Goal: Task Accomplishment & Management: Manage account settings

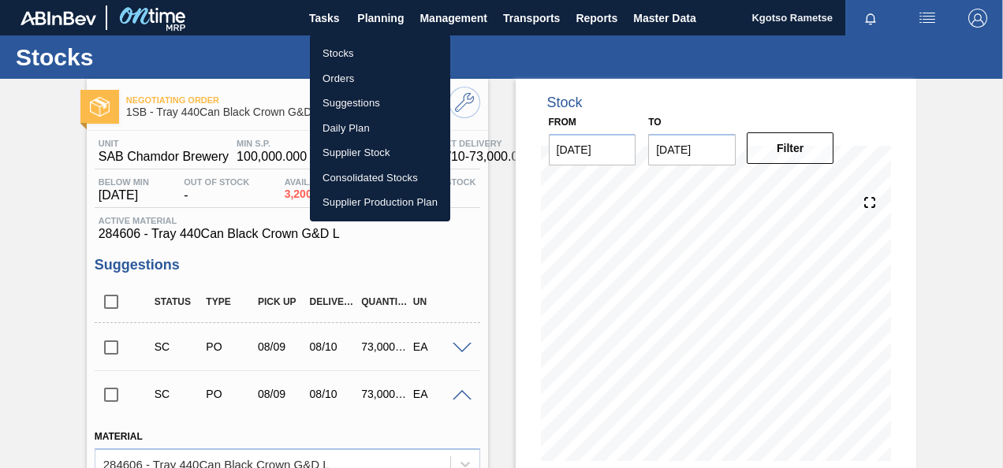
click at [338, 54] on li "Stocks" at bounding box center [380, 53] width 140 height 25
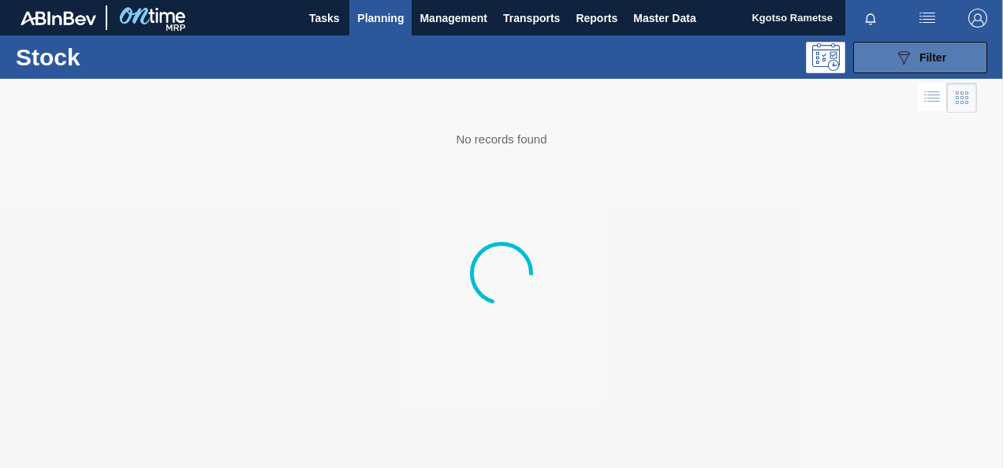
click at [875, 60] on button "089F7B8B-B2A5-4AFE-B5C0-19BA573D28AC Filter" at bounding box center [920, 58] width 134 height 32
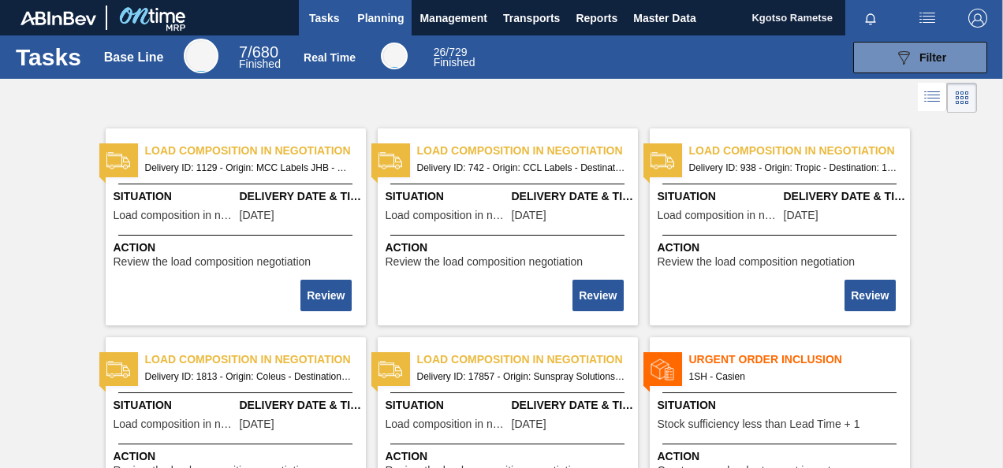
click at [364, 14] on span "Planning" at bounding box center [380, 18] width 47 height 19
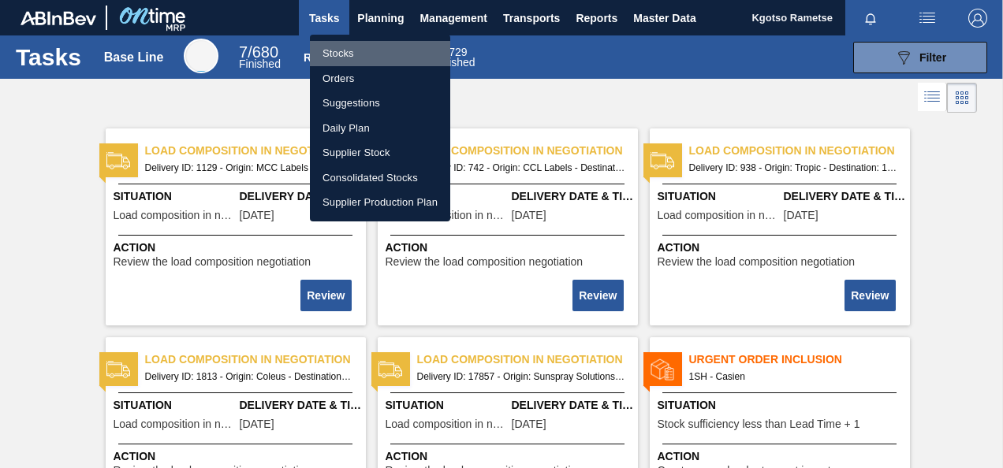
click at [352, 57] on li "Stocks" at bounding box center [380, 53] width 140 height 25
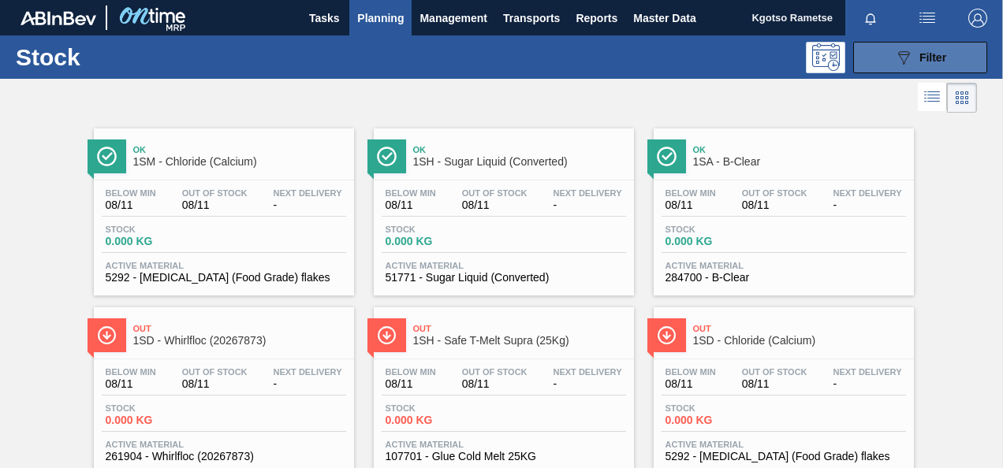
click at [918, 68] on button "089F7B8B-B2A5-4AFE-B5C0-19BA573D28AC Filter" at bounding box center [920, 58] width 134 height 32
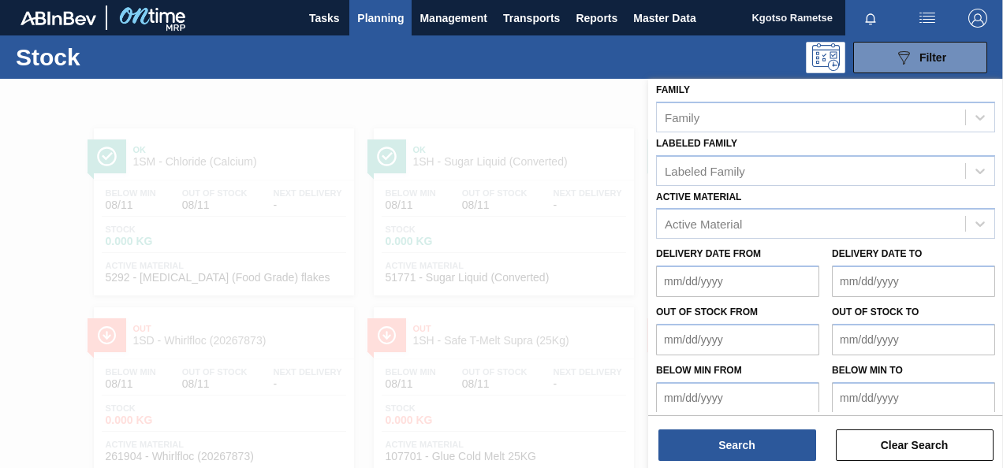
scroll to position [282, 0]
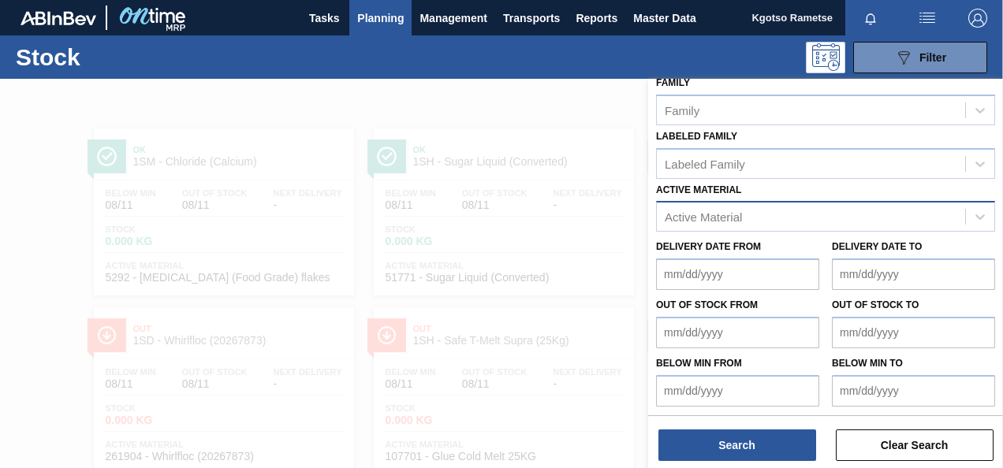
click at [815, 225] on div "Active Material" at bounding box center [811, 217] width 308 height 23
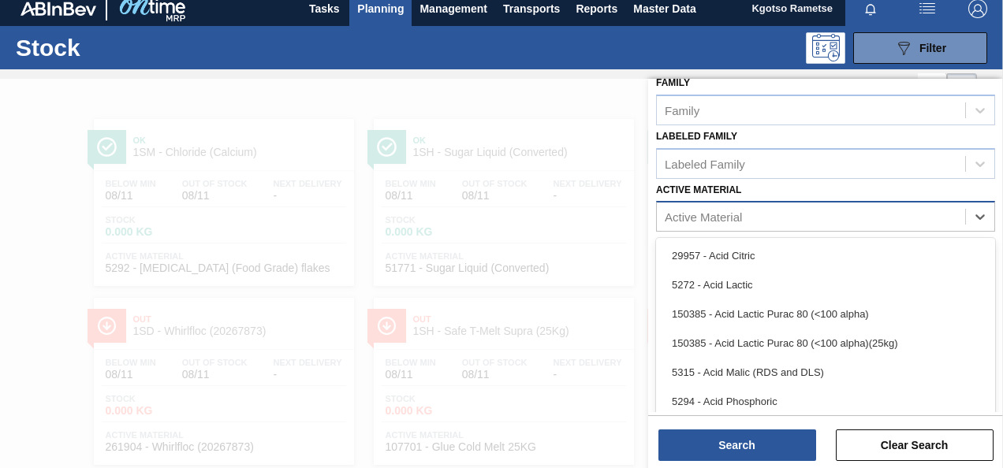
scroll to position [11, 0]
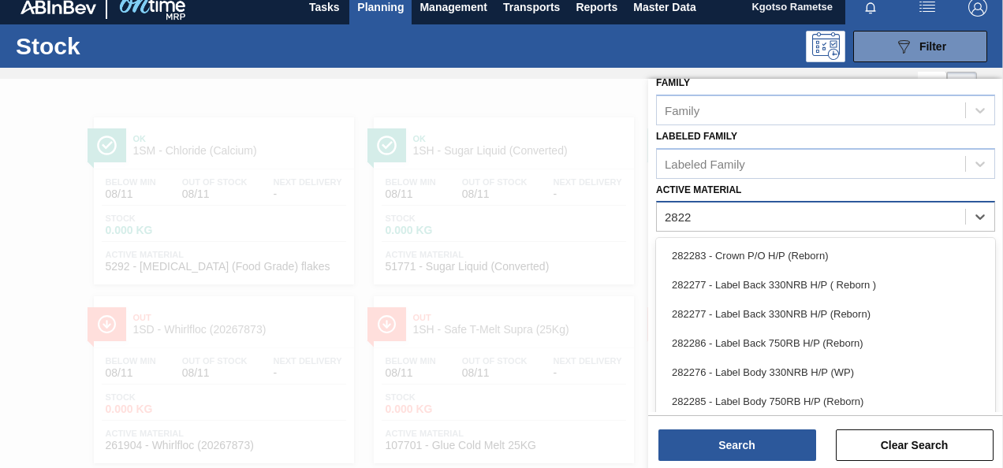
type Material "28222"
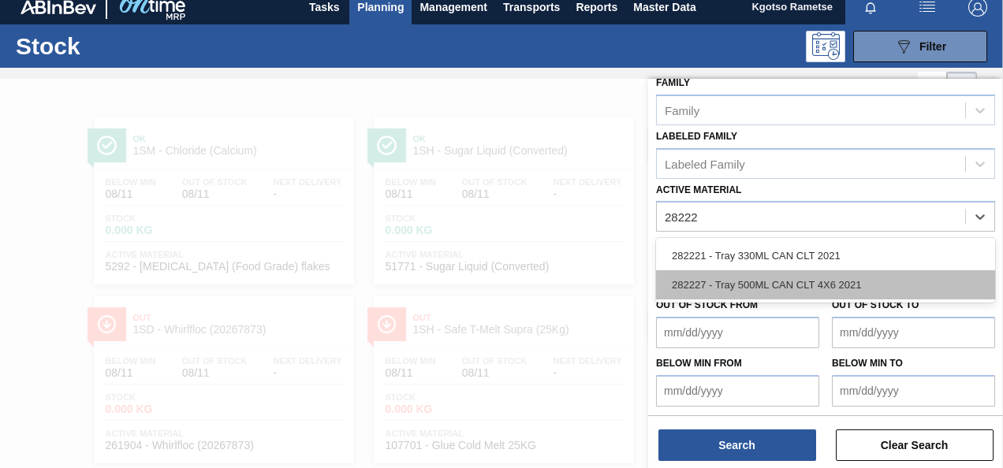
click at [700, 273] on div "282227 - Tray 500ML CAN CLT 4X6 2021" at bounding box center [825, 284] width 339 height 29
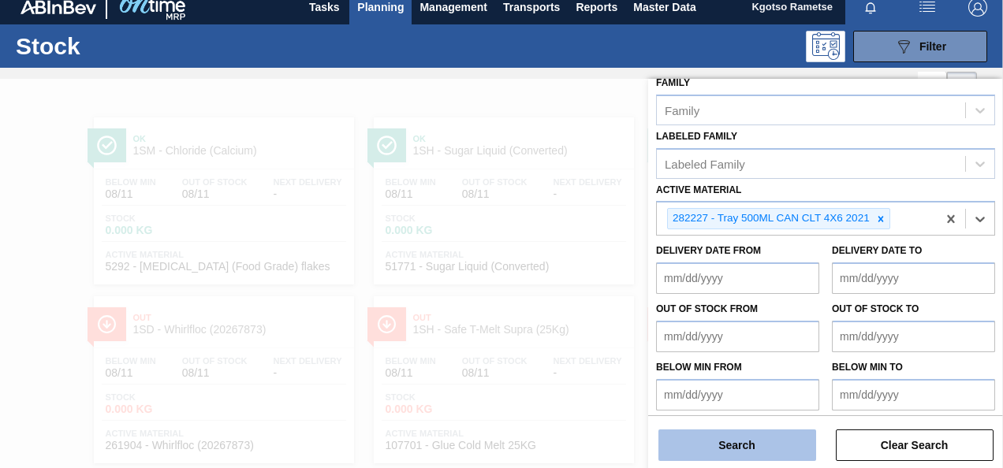
click at [718, 455] on button "Search" at bounding box center [738, 446] width 158 height 32
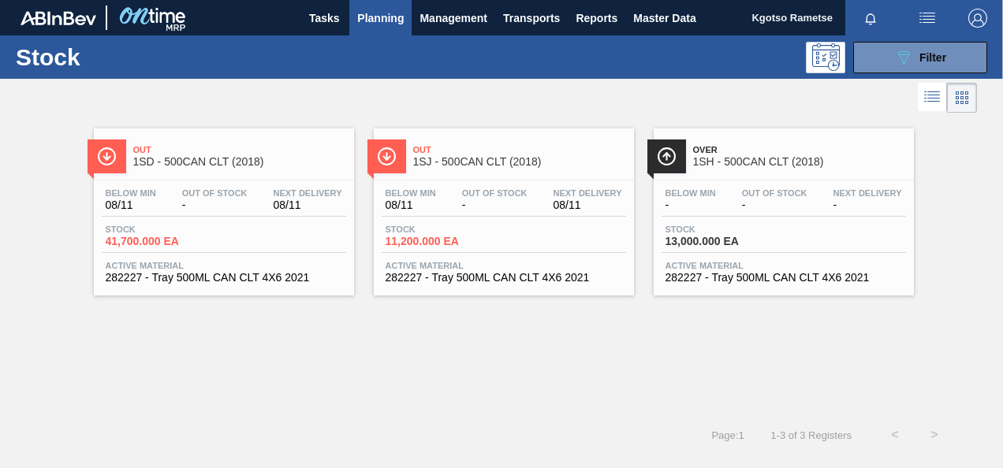
click at [163, 151] on span "Out" at bounding box center [239, 149] width 213 height 9
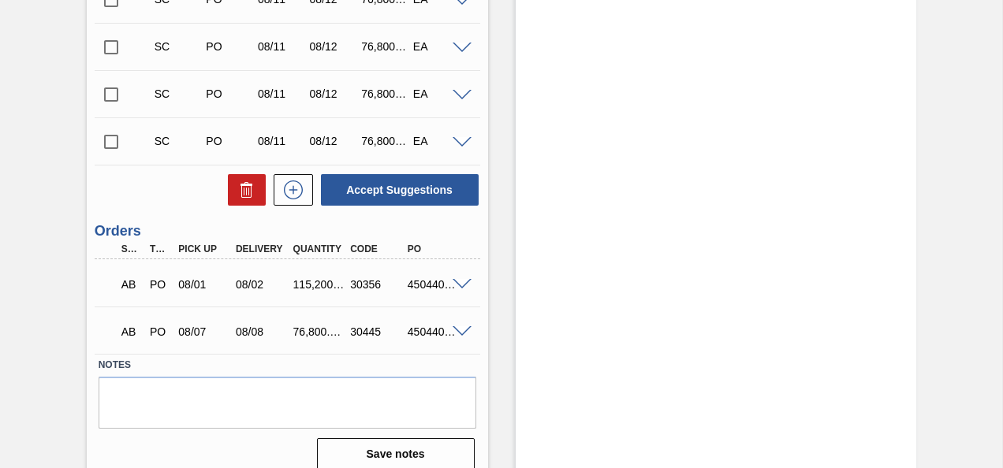
scroll to position [838, 0]
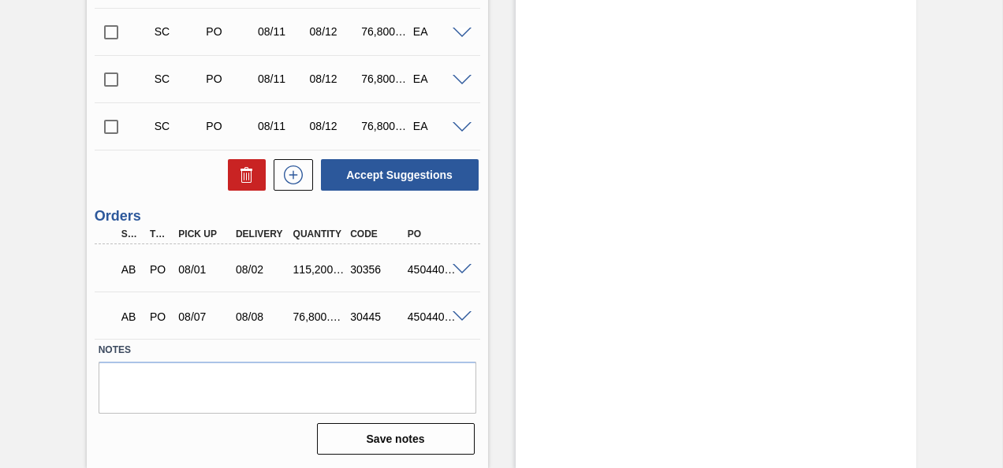
click at [476, 312] on div at bounding box center [465, 316] width 32 height 12
click at [457, 315] on span at bounding box center [462, 318] width 19 height 12
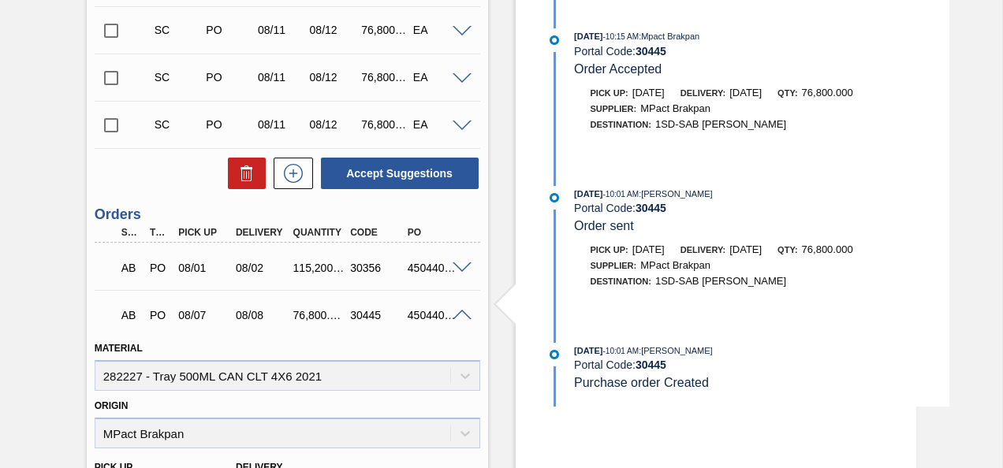
click at [454, 265] on span at bounding box center [462, 269] width 19 height 12
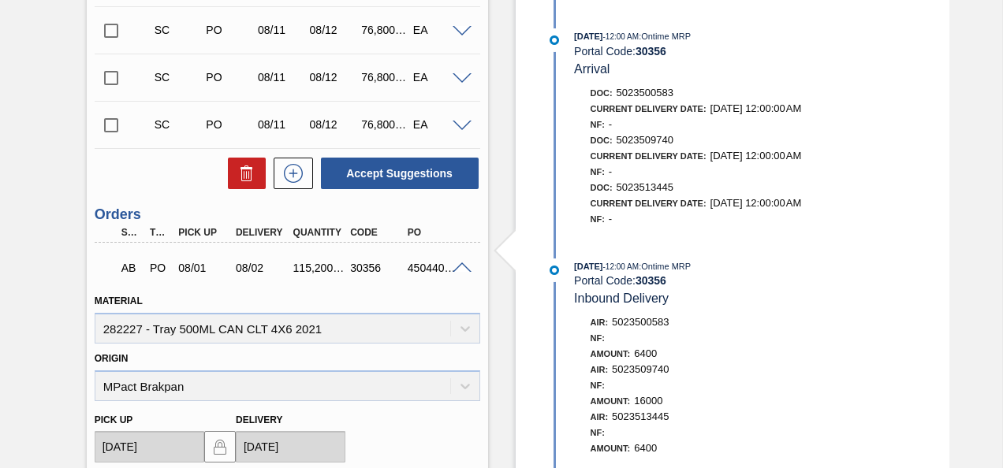
click at [458, 267] on span at bounding box center [462, 269] width 19 height 12
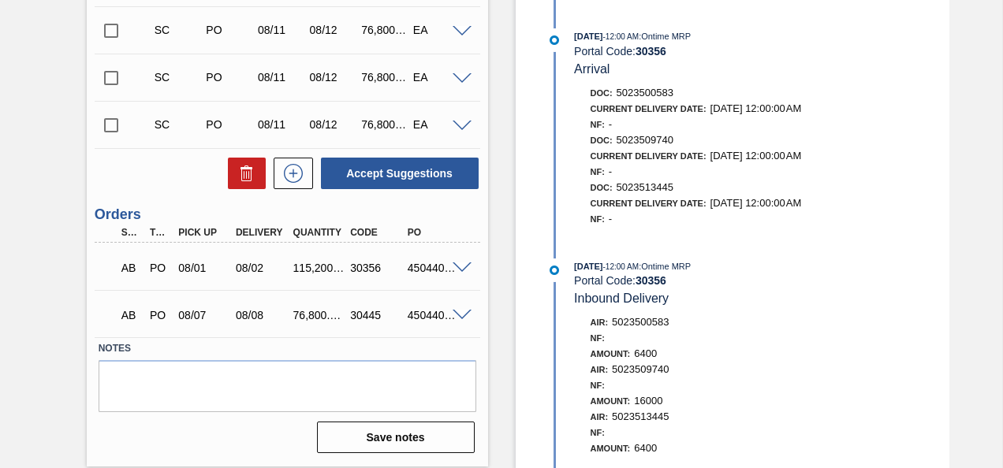
click at [457, 319] on span at bounding box center [462, 316] width 19 height 12
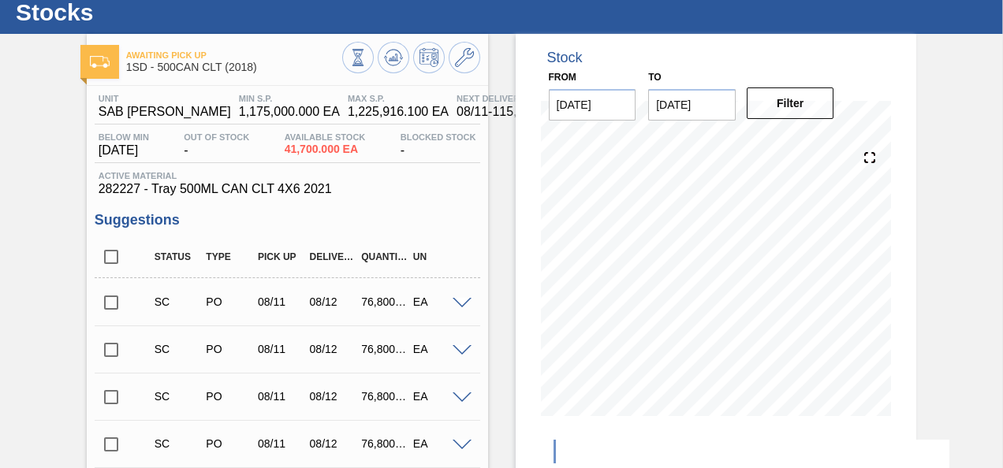
scroll to position [0, 0]
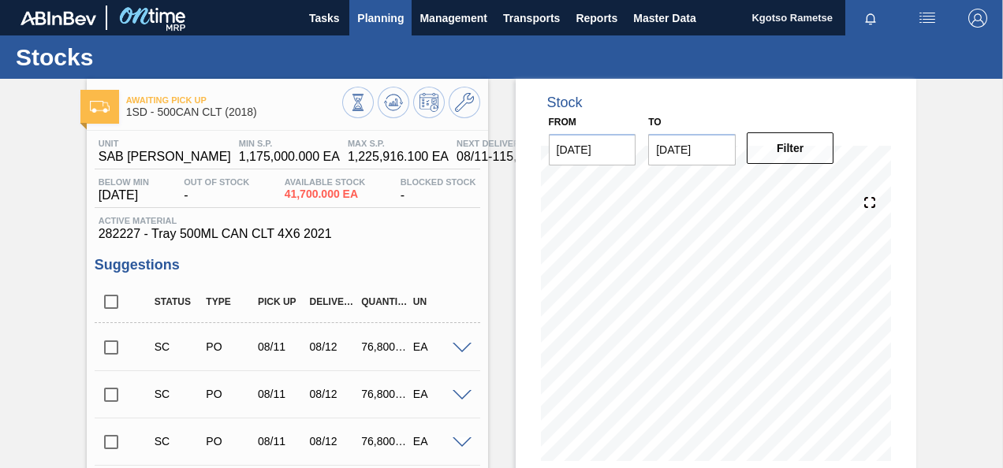
click at [382, 13] on span "Planning" at bounding box center [380, 18] width 47 height 19
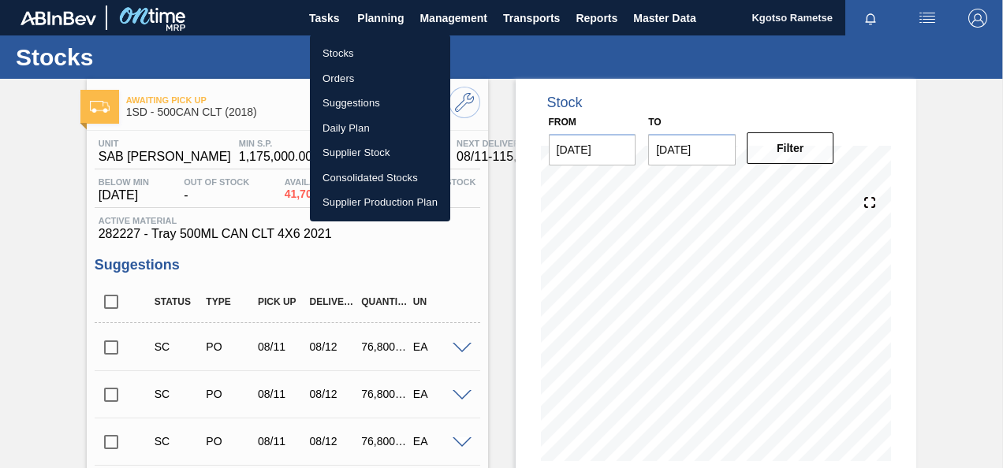
click at [360, 51] on li "Stocks" at bounding box center [380, 53] width 140 height 25
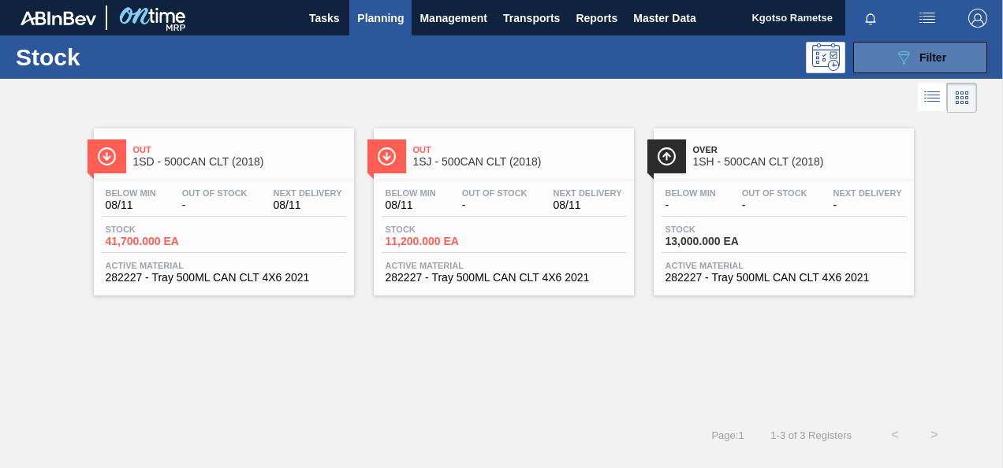
click at [877, 53] on button "089F7B8B-B2A5-4AFE-B5C0-19BA573D28AC Filter" at bounding box center [920, 58] width 134 height 32
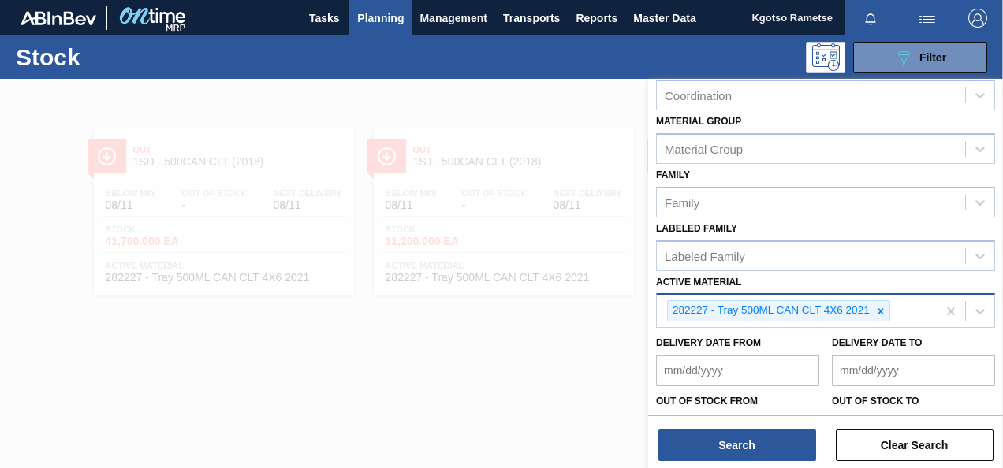
scroll to position [285, 0]
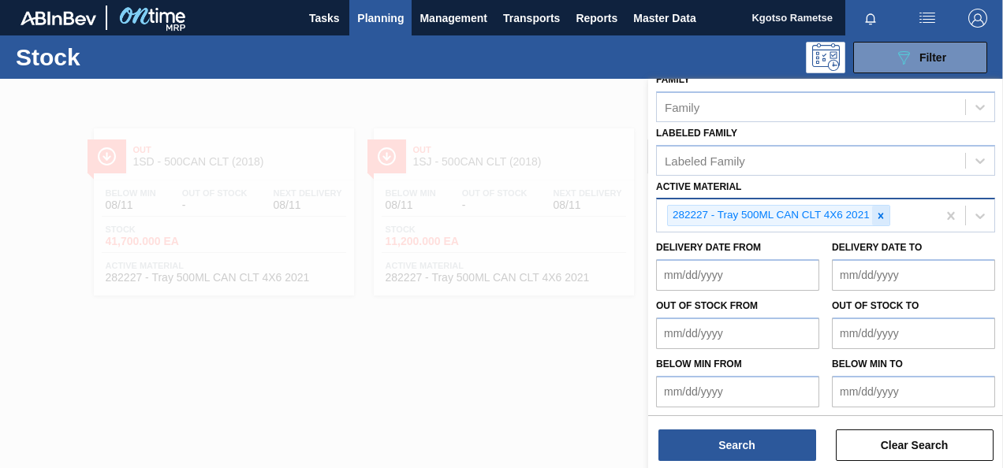
click at [875, 211] on icon at bounding box center [880, 216] width 11 height 11
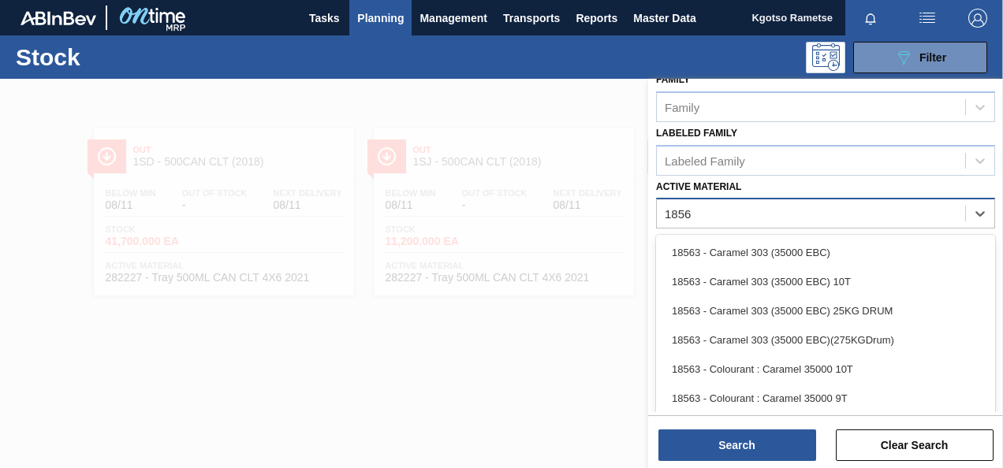
type Material "18563"
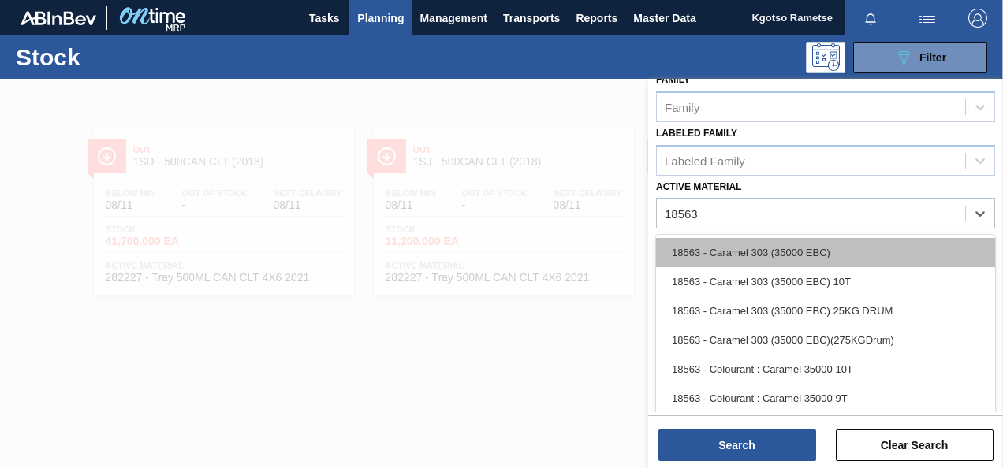
click at [789, 249] on div "18563 - Caramel 303 (35000 EBC)" at bounding box center [825, 252] width 339 height 29
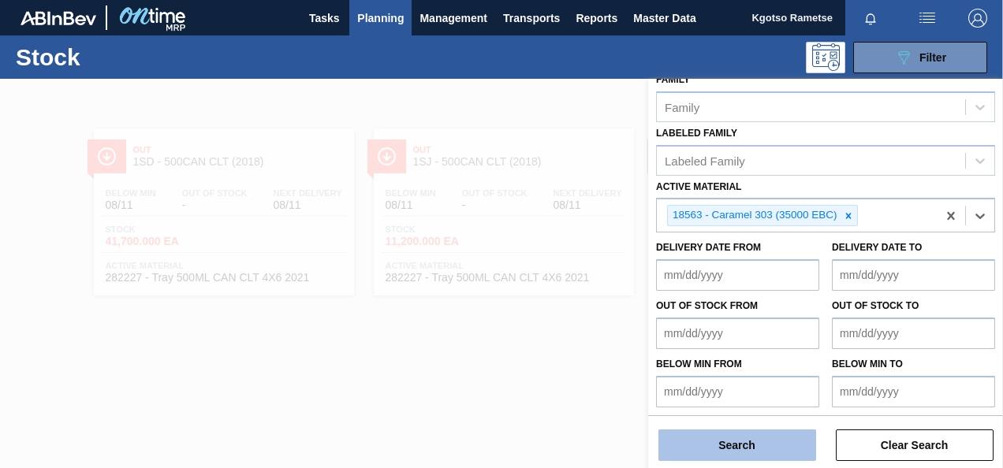
click at [773, 457] on button "Search" at bounding box center [738, 446] width 158 height 32
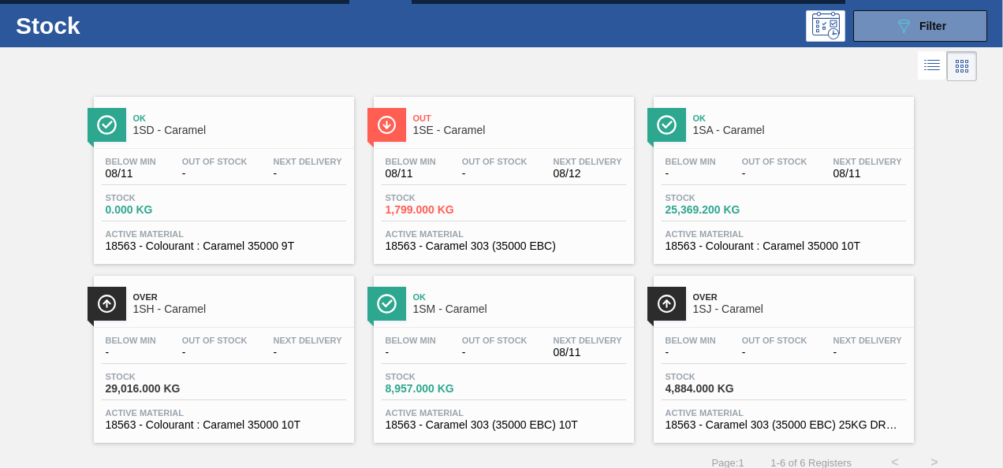
scroll to position [47, 0]
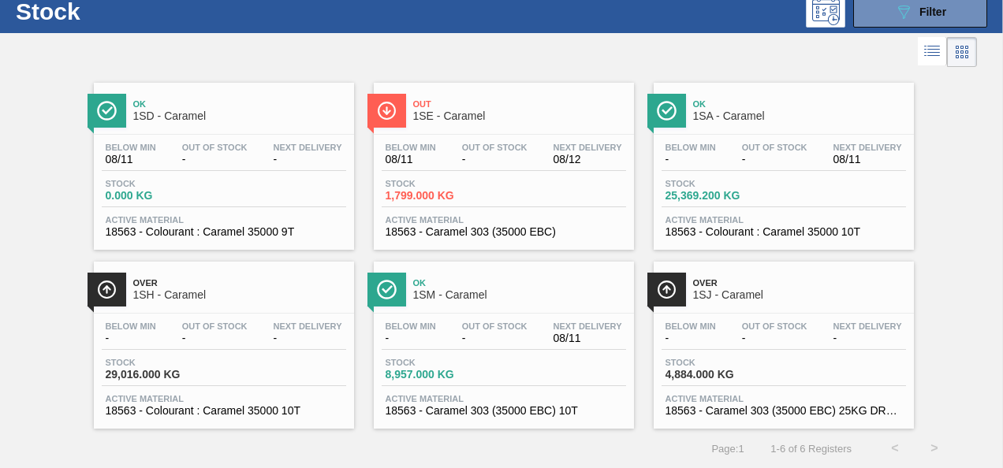
click at [188, 289] on span "1SH - Caramel" at bounding box center [239, 295] width 213 height 12
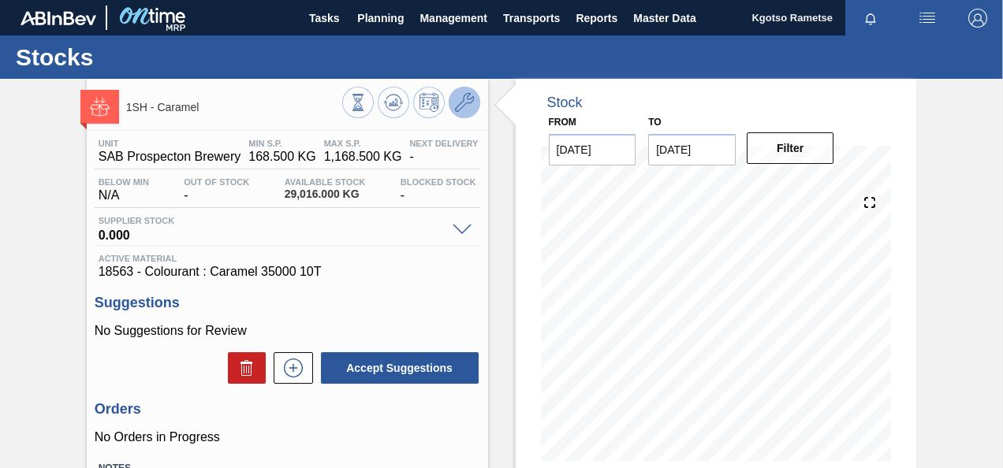
click at [472, 105] on icon at bounding box center [464, 102] width 19 height 19
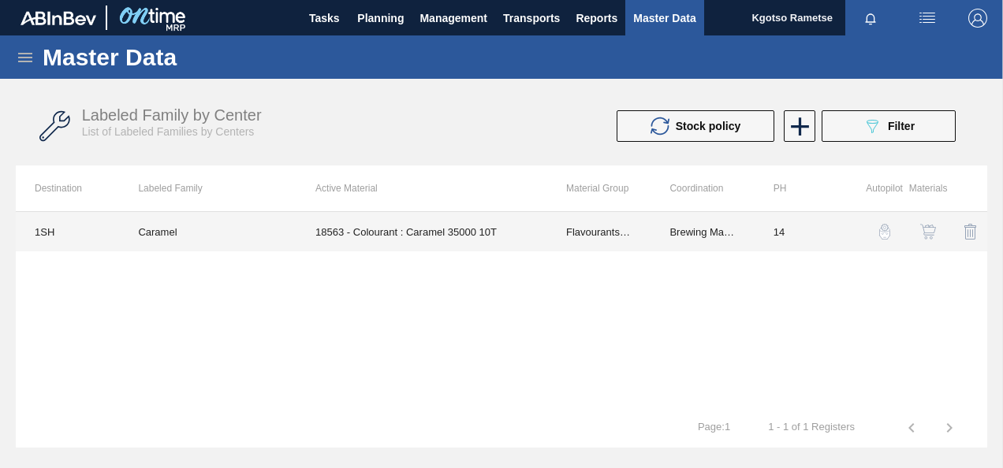
click at [474, 232] on td "18563 - Colourant : Caramel 35000 10T" at bounding box center [422, 231] width 251 height 39
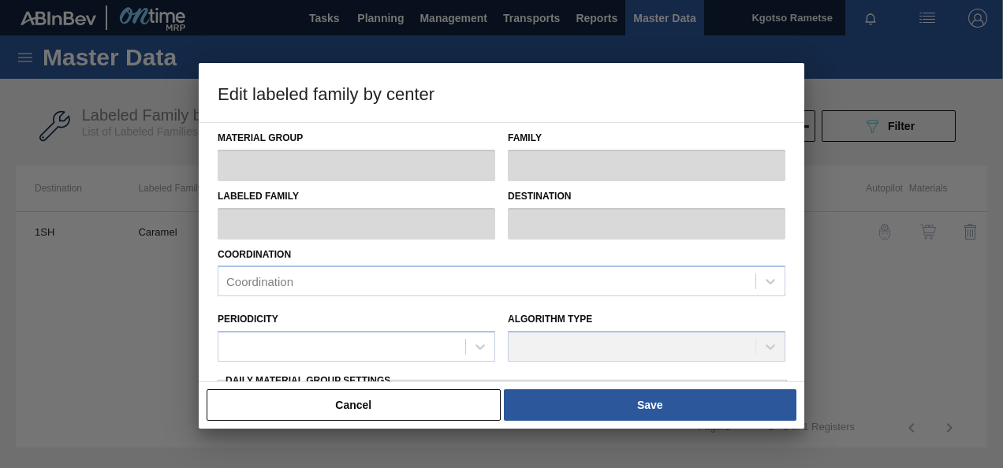
type input "Flavourants & Colourants"
type input "Colourant"
type input "Caramel"
type input "1SH - SAB Prospecton Brewery"
type input "14"
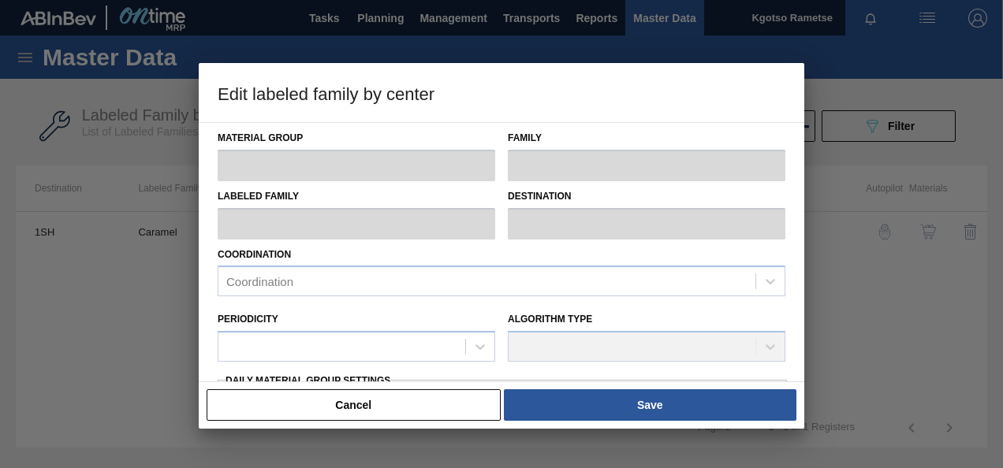
type input "168.5"
type input "1,168.5"
type input "100"
type input "1,168.500"
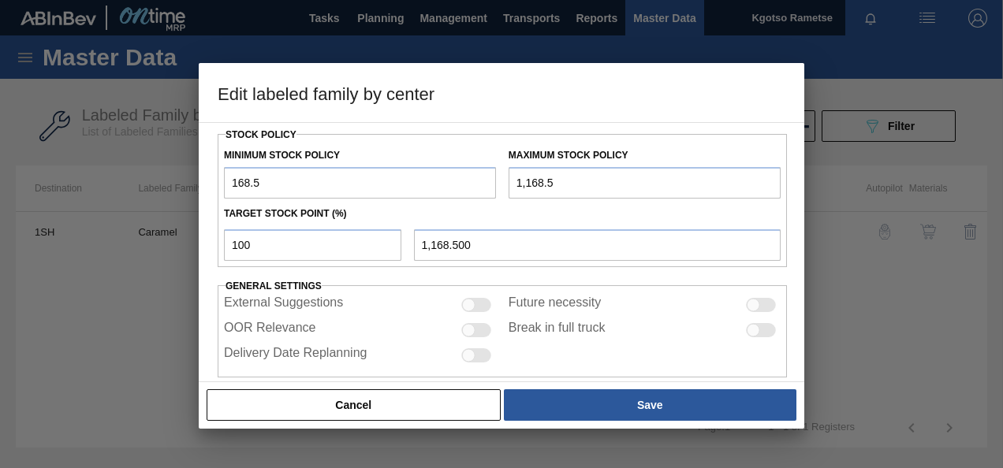
scroll to position [437, 0]
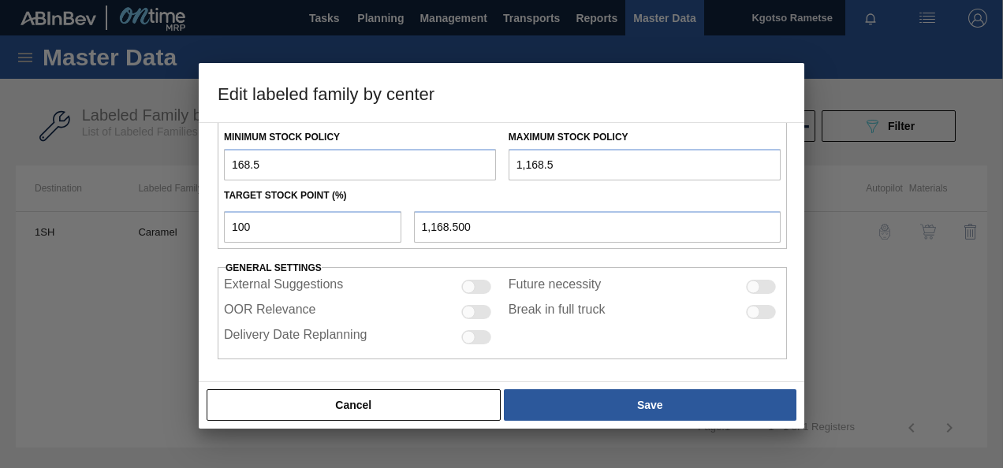
click at [229, 157] on input "168.5" at bounding box center [360, 165] width 272 height 32
click at [227, 162] on input "1,168.51" at bounding box center [360, 165] width 272 height 32
type input "11,168.51"
click at [519, 162] on input "1,168.5" at bounding box center [645, 165] width 272 height 32
type input "11,168.5"
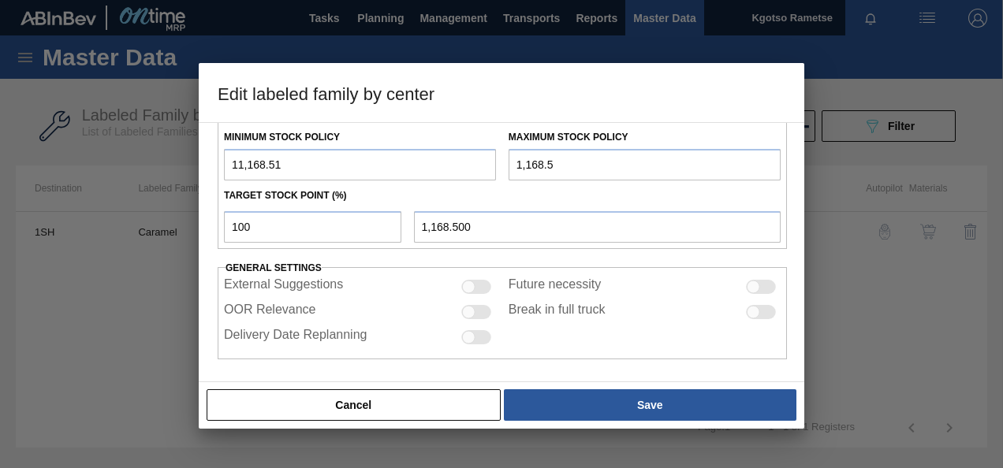
type input "11,168.500"
drag, startPoint x: 547, startPoint y: 159, endPoint x: 530, endPoint y: 161, distance: 17.4
click at [530, 161] on input "11,168.5" at bounding box center [645, 165] width 272 height 32
type input "118.5"
type input "118.500"
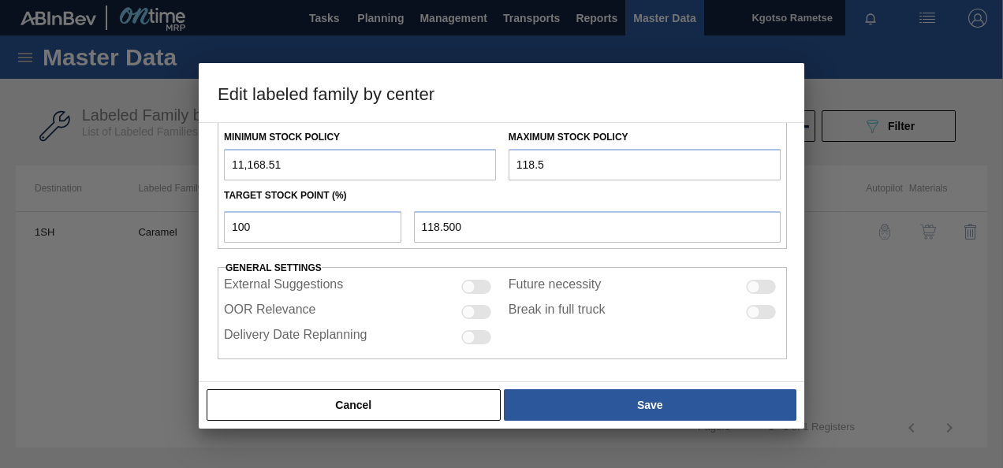
click at [530, 159] on input "118.5" at bounding box center [645, 165] width 272 height 32
type input "1,180.5"
type input "1,180.500"
click at [539, 160] on input "1,180.50" at bounding box center [645, 165] width 272 height 32
type input "11,800.50"
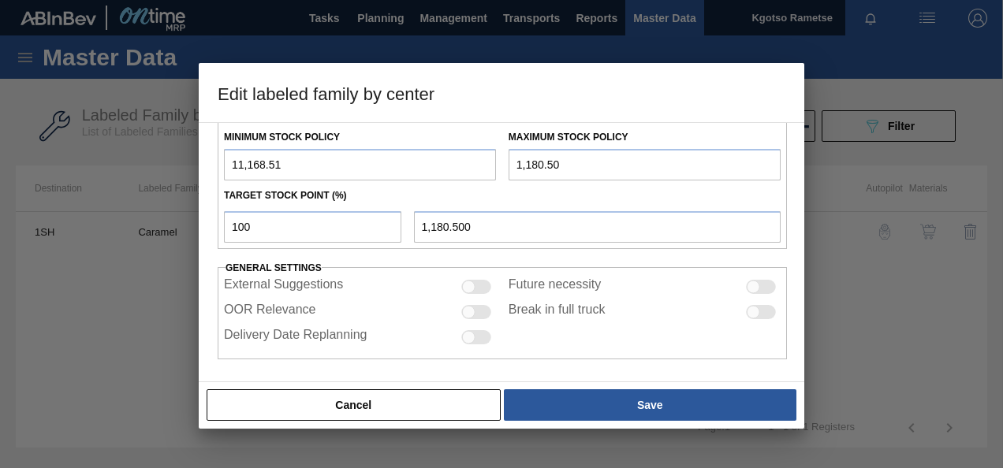
type input "11,800.500"
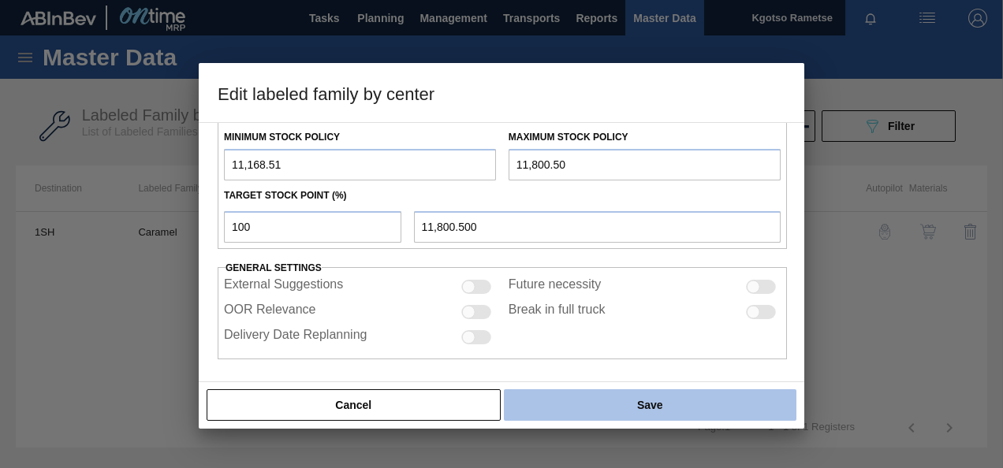
type input "11,800.50"
click at [571, 396] on button "Save" at bounding box center [650, 406] width 293 height 32
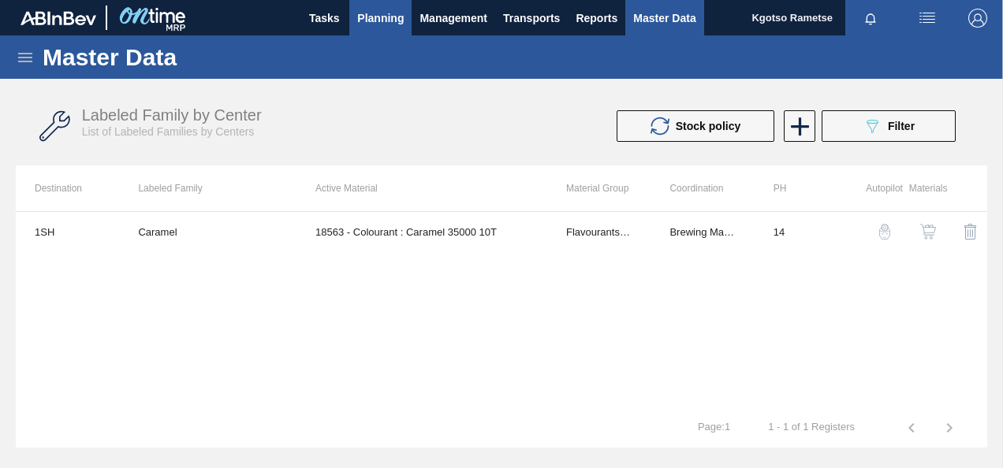
click at [387, 11] on span "Planning" at bounding box center [380, 18] width 47 height 19
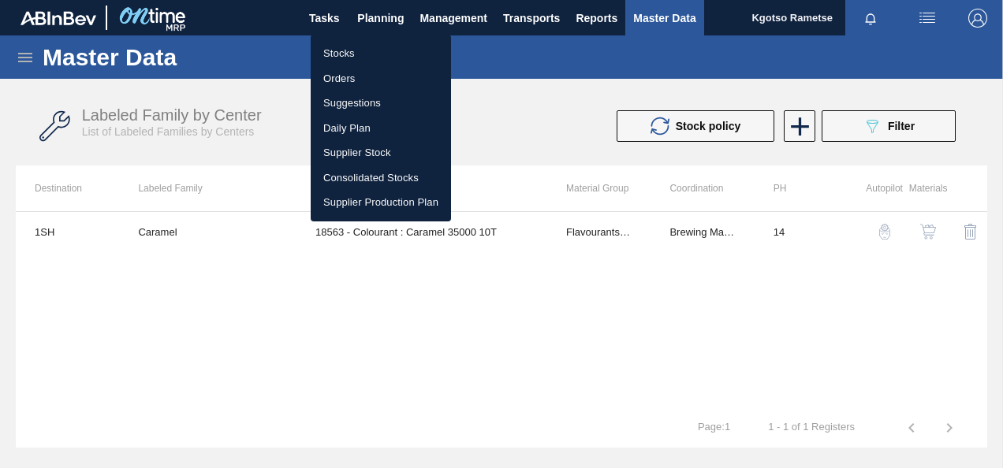
click at [331, 50] on li "Stocks" at bounding box center [381, 53] width 140 height 25
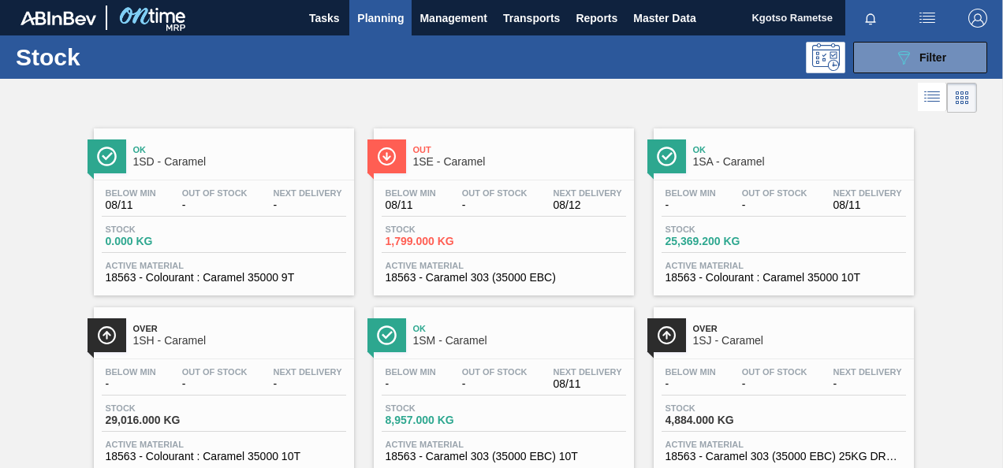
scroll to position [47, 0]
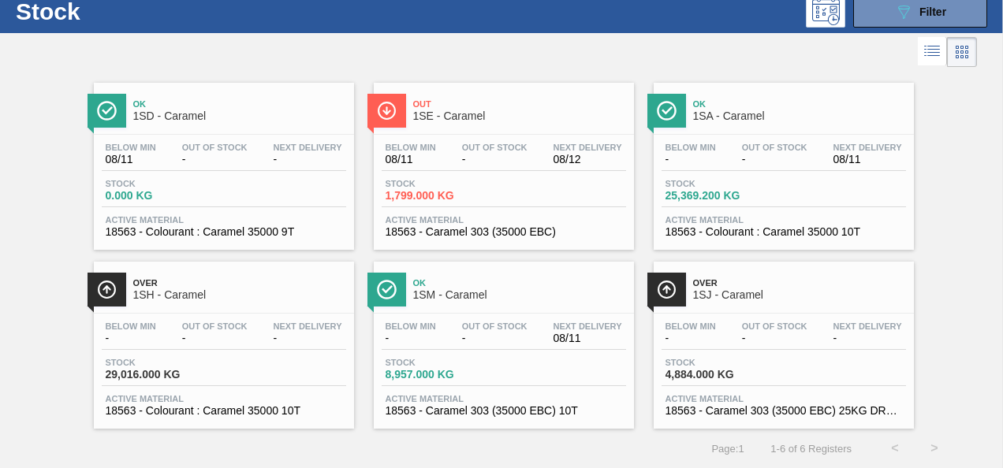
click at [204, 308] on div "Over 1SH - Caramel Below Min - Out Of Stock - Next Delivery - Stock 29,016.000 …" at bounding box center [224, 345] width 260 height 167
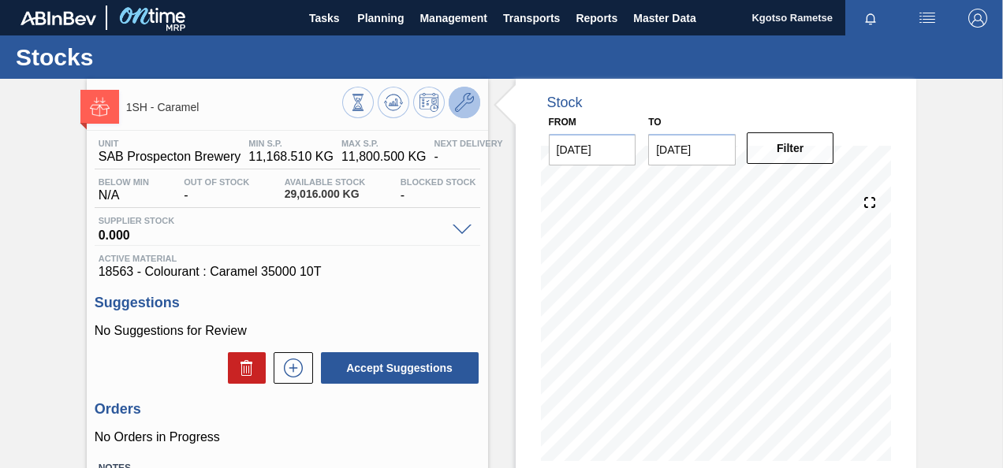
click at [450, 104] on button at bounding box center [465, 103] width 32 height 32
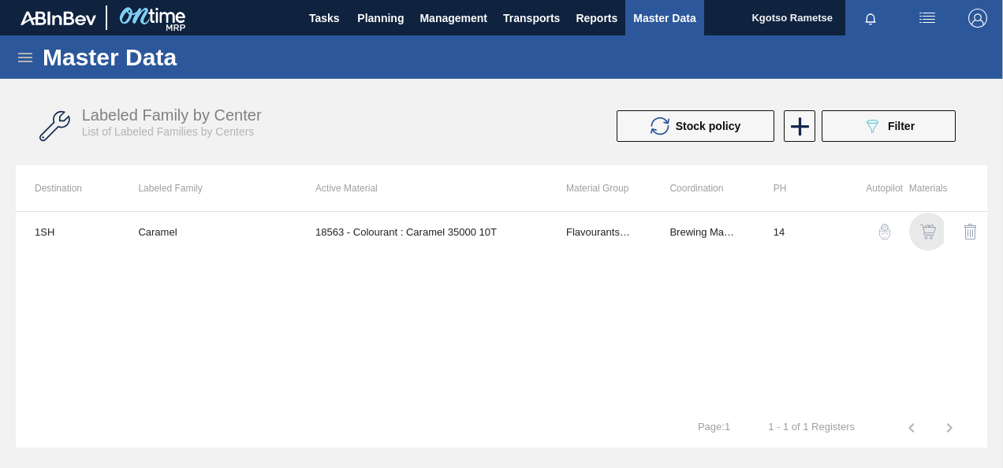
click at [929, 235] on img "button" at bounding box center [928, 232] width 16 height 16
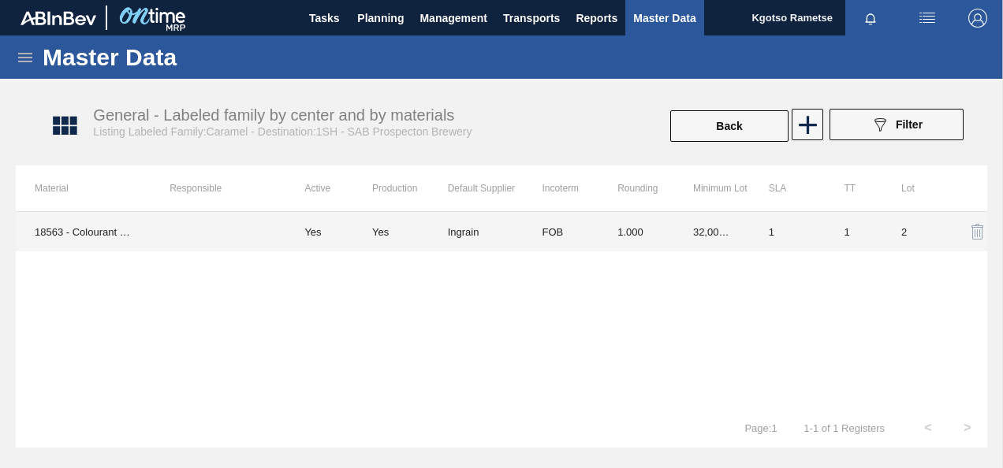
click at [700, 226] on td "32,000.000" at bounding box center [712, 231] width 76 height 39
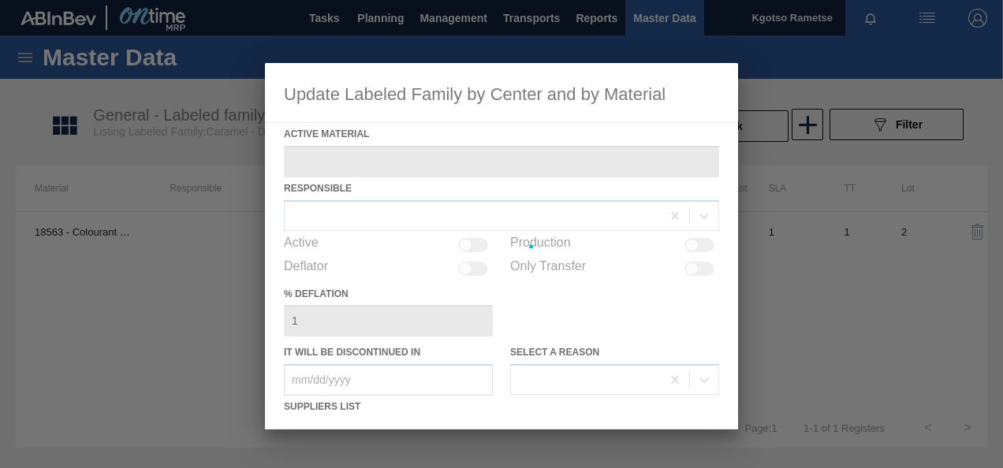
type Material "18563 - Colourant : Caramel 35000 10T"
checkbox input "true"
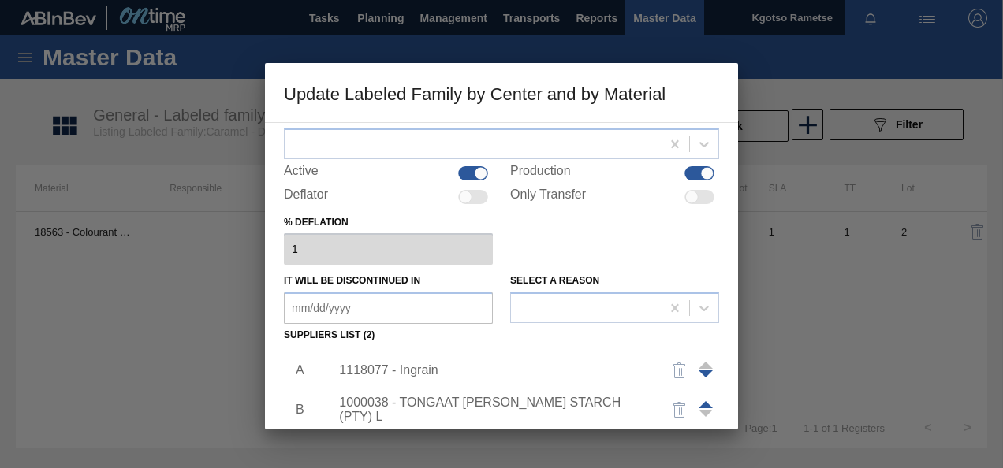
scroll to position [158, 0]
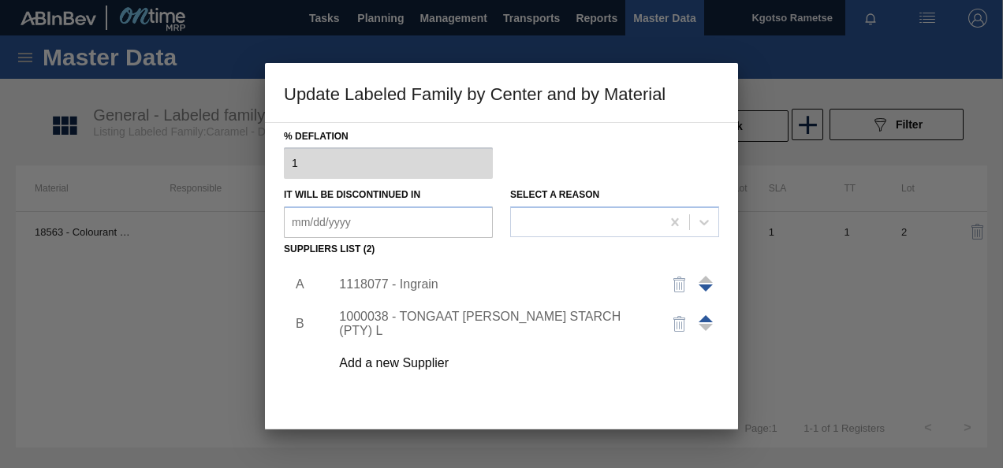
click at [388, 281] on div "1118077 - Ingrain" at bounding box center [493, 285] width 309 height 14
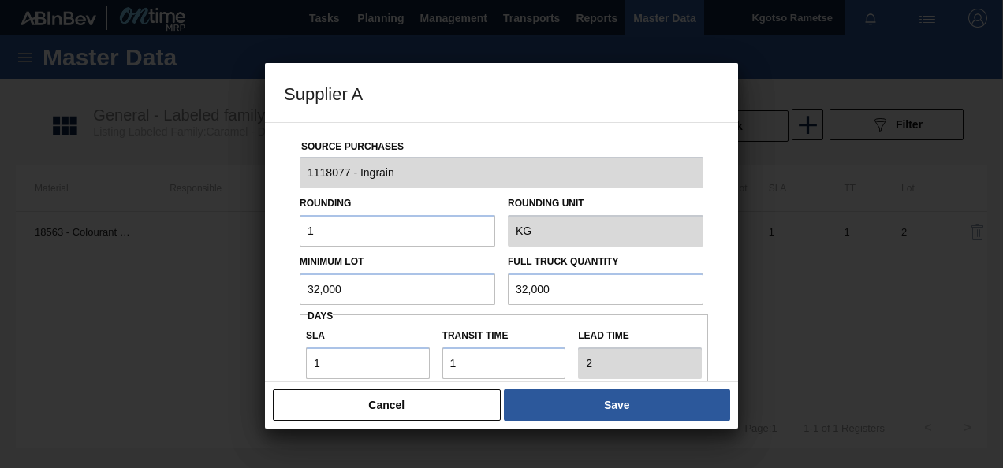
drag, startPoint x: 207, startPoint y: 286, endPoint x: 104, endPoint y: 269, distance: 104.0
click at [118, 273] on div "Supplier A Source Purchases 1118077 - Ingrain Rounding 1 Rounding Unit KG Minim…" at bounding box center [501, 234] width 1003 height 468
drag, startPoint x: 359, startPoint y: 279, endPoint x: 216, endPoint y: 285, distance: 142.9
click at [227, 284] on div "Supplier A Source Purchases 1118077 - Ingrain Rounding 1 Rounding Unit KG Minim…" at bounding box center [501, 234] width 1003 height 468
type input "20,000"
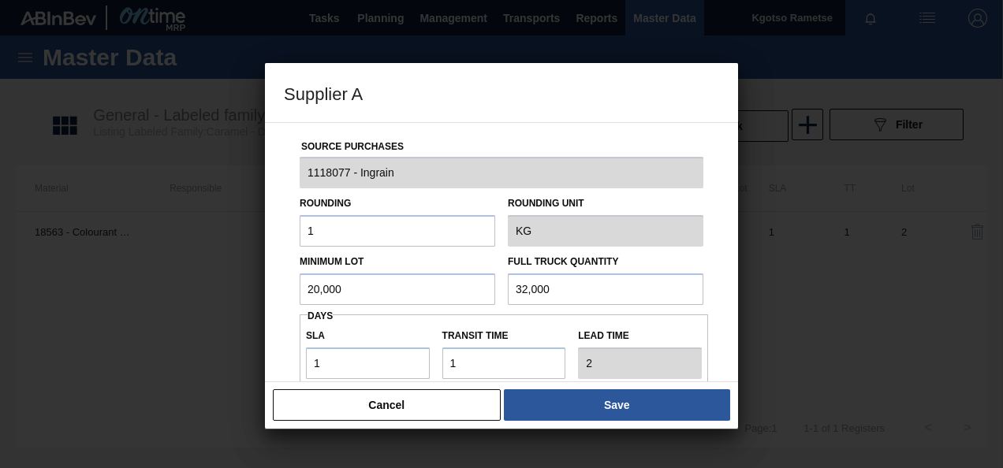
drag, startPoint x: 566, startPoint y: 286, endPoint x: 397, endPoint y: 291, distance: 168.8
click at [431, 289] on div "Minimum Lot 20,000 Full Truck Quantity 32,000" at bounding box center [501, 276] width 416 height 58
paste input "20"
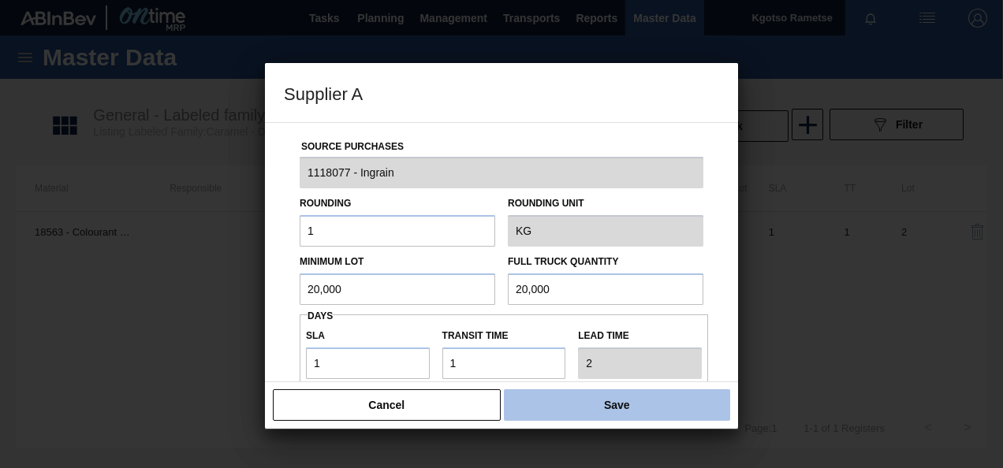
type input "20,000"
click at [588, 402] on button "Save" at bounding box center [617, 406] width 226 height 32
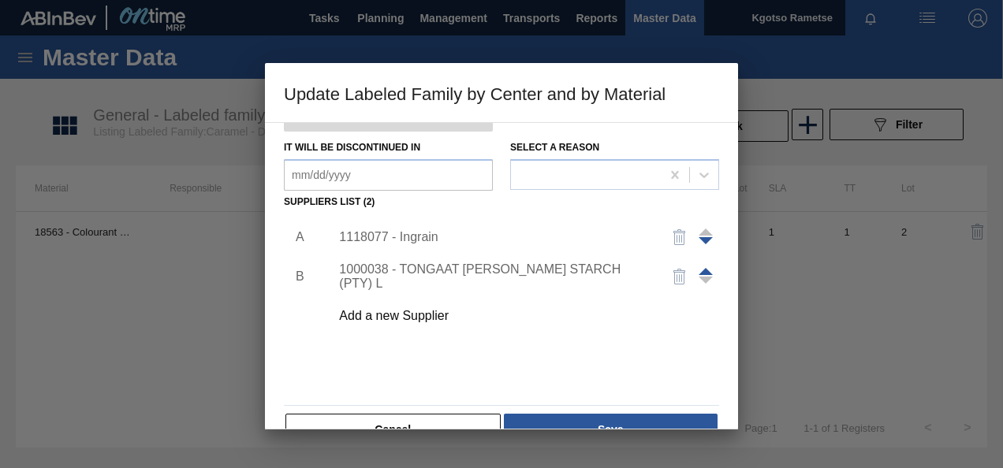
scroll to position [241, 0]
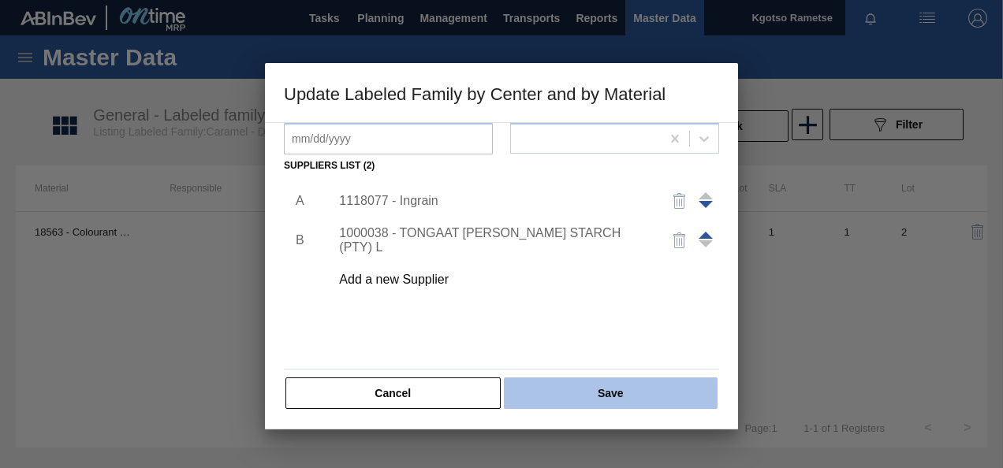
click at [598, 386] on button "Save" at bounding box center [611, 394] width 214 height 32
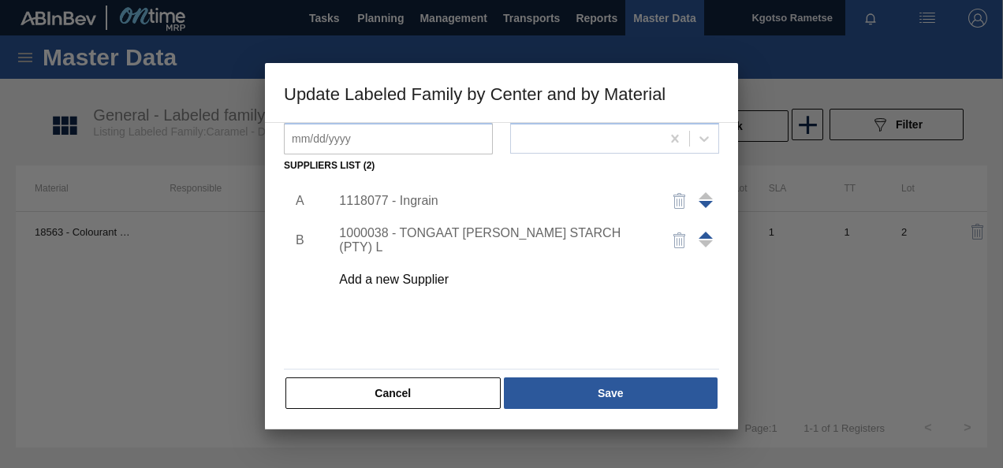
click at [583, 373] on div "Active Material 18563 - Colourant : Caramel 35000 10T Responsible Active Produc…" at bounding box center [501, 146] width 435 height 529
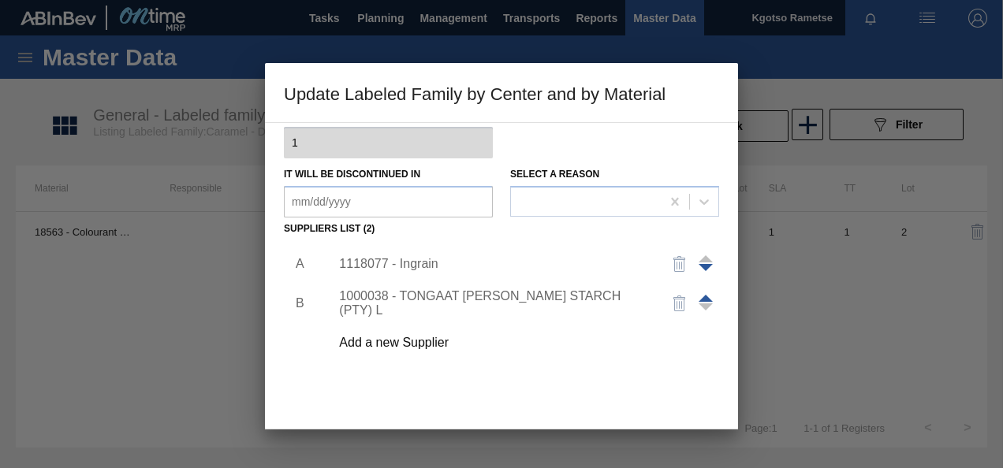
scroll to position [5, 0]
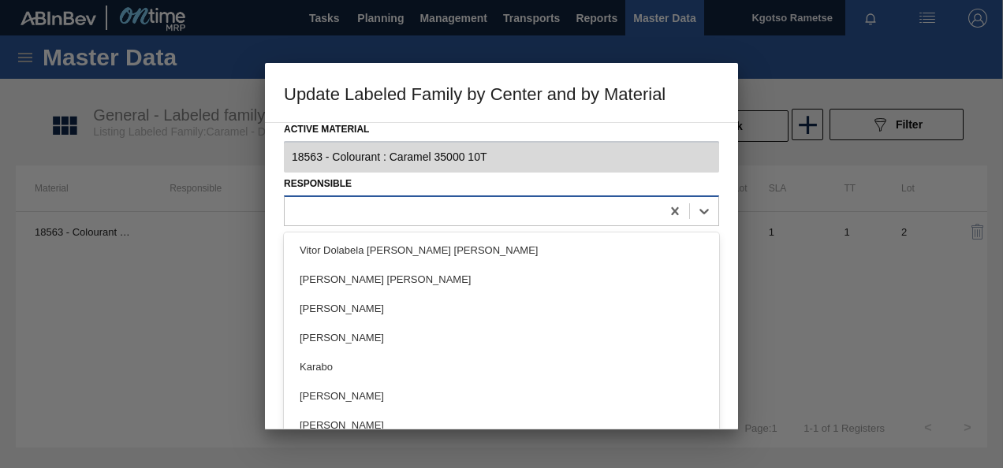
click at [424, 211] on div at bounding box center [473, 211] width 376 height 23
type input "kgo"
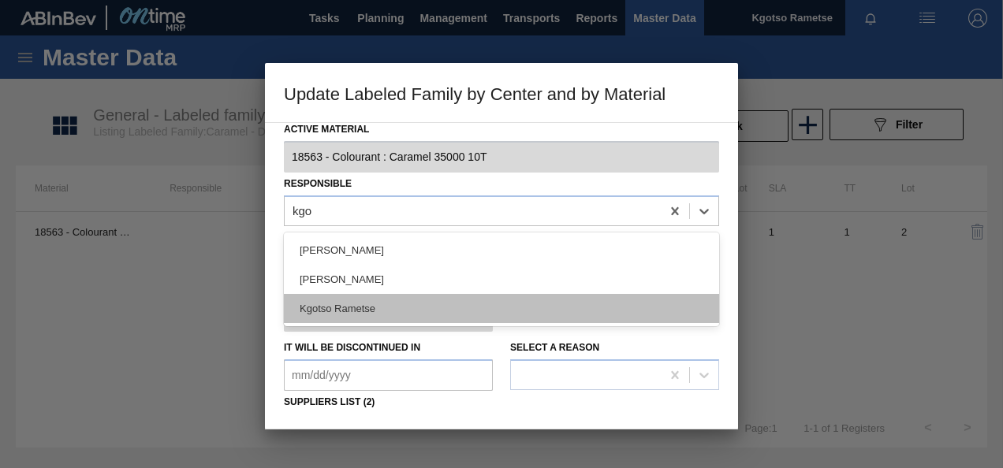
click at [423, 301] on div "Kgotso Rametse" at bounding box center [501, 308] width 435 height 29
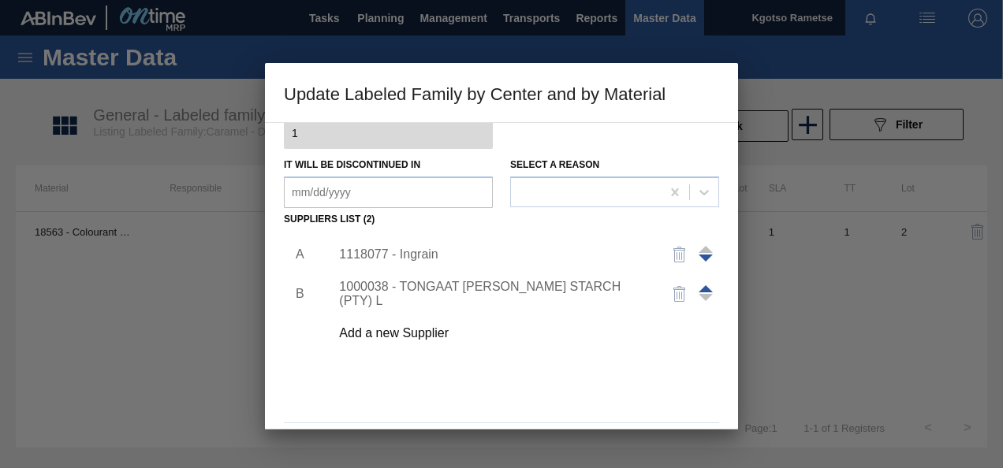
scroll to position [241, 0]
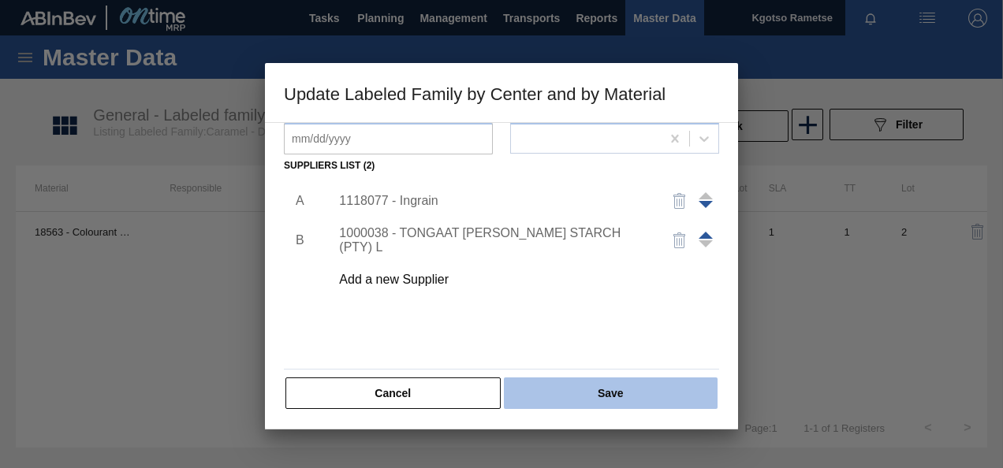
click at [597, 384] on button "Save" at bounding box center [611, 394] width 214 height 32
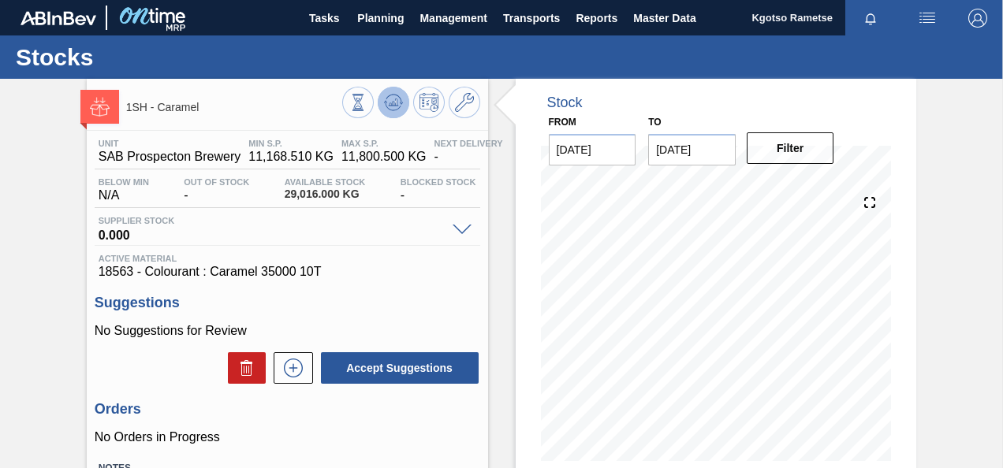
click at [395, 102] on icon at bounding box center [393, 102] width 10 height 7
click at [464, 102] on icon at bounding box center [464, 102] width 19 height 19
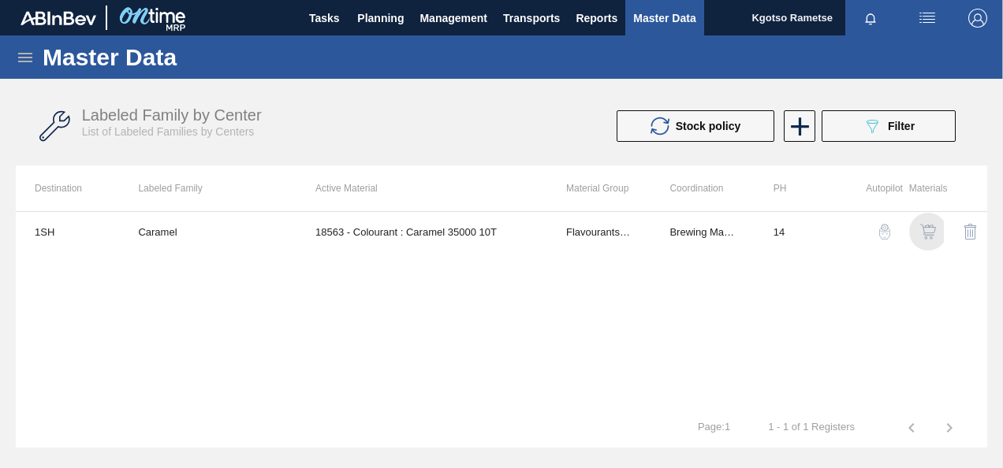
click at [928, 229] on img "button" at bounding box center [928, 232] width 16 height 16
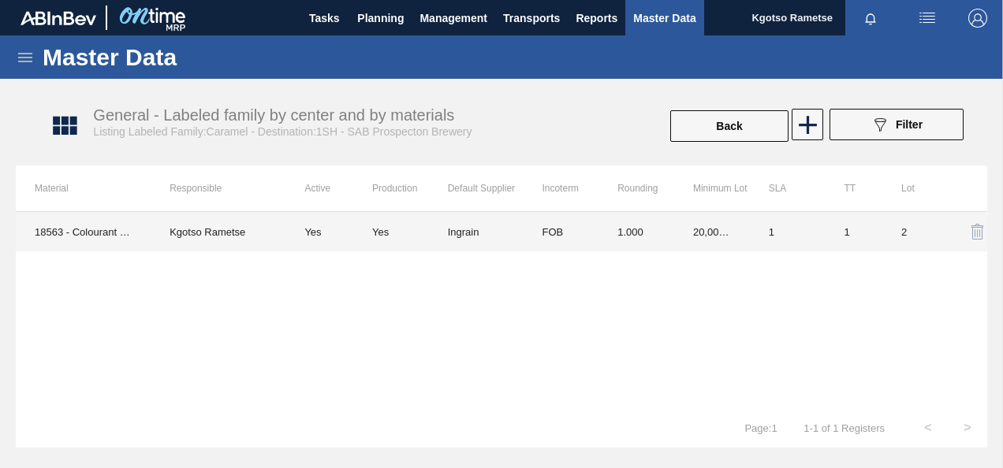
click at [516, 226] on td "Ingrain" at bounding box center [486, 231] width 76 height 39
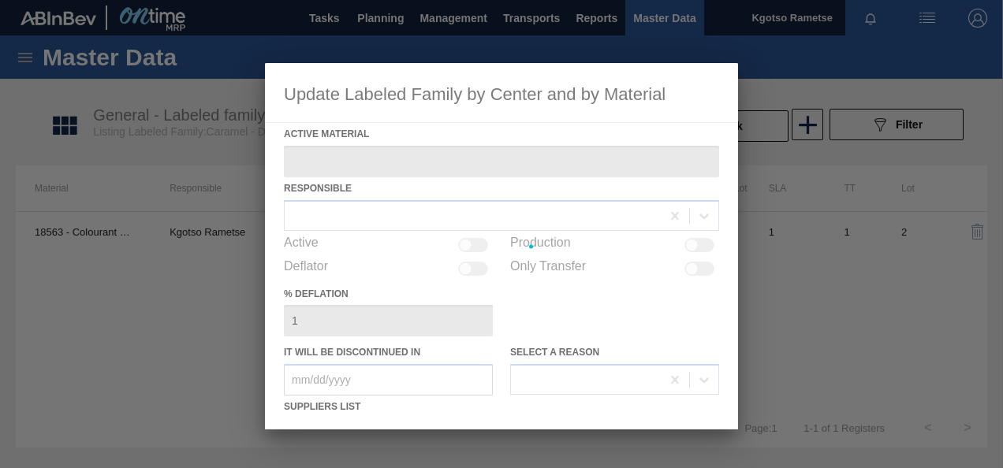
type Material "18563 - Colourant : Caramel 35000 10T"
checkbox input "true"
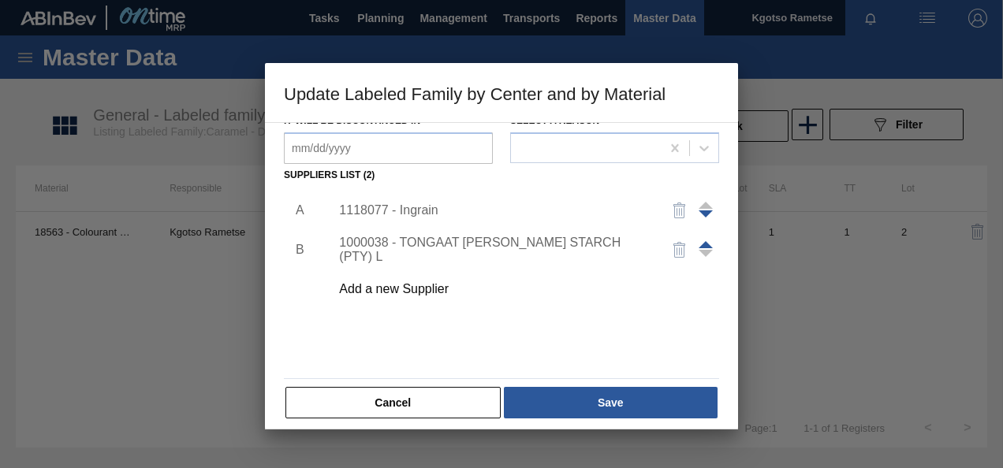
scroll to position [237, 0]
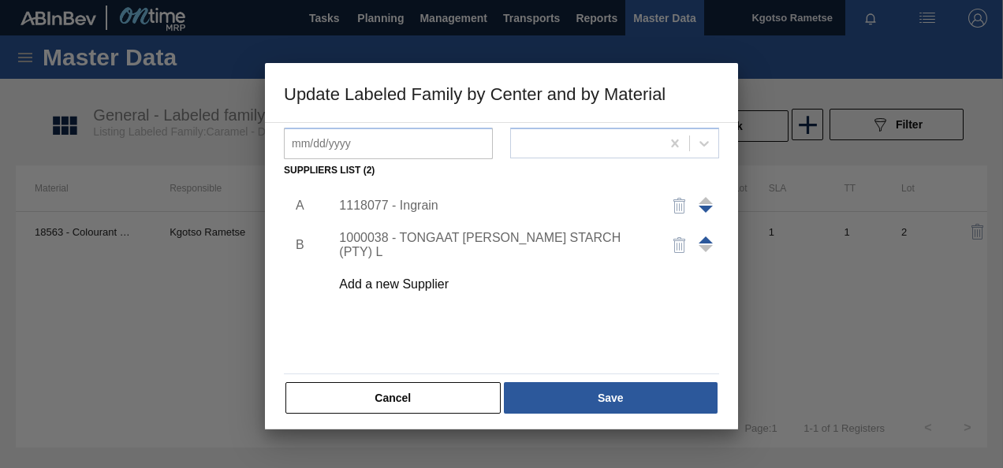
click at [371, 212] on div "1118077 - Ingrain" at bounding box center [493, 206] width 309 height 14
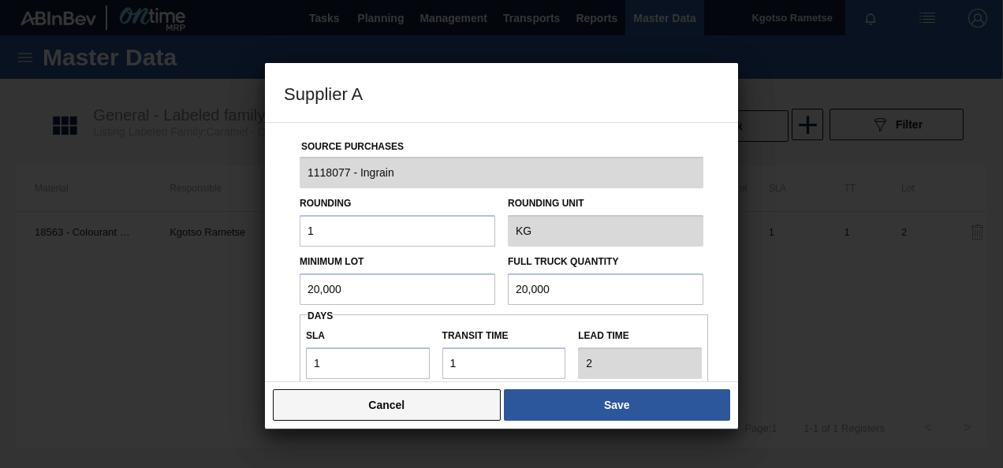
click at [383, 409] on button "Cancel" at bounding box center [387, 406] width 228 height 32
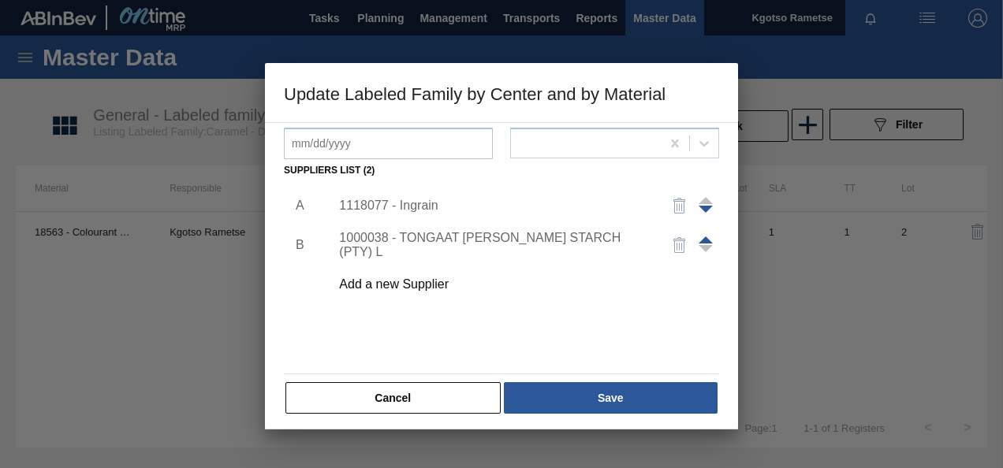
click at [364, 392] on button "Cancel" at bounding box center [392, 398] width 215 height 32
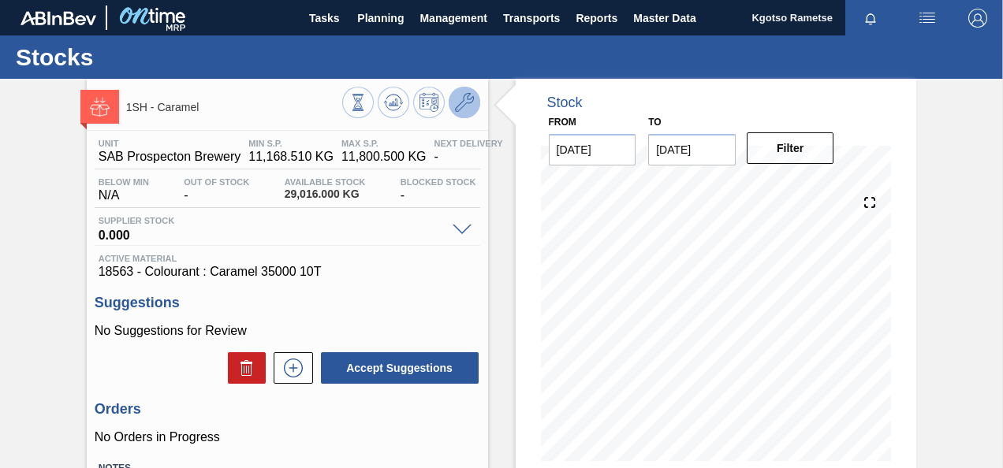
click at [465, 103] on icon at bounding box center [464, 102] width 19 height 19
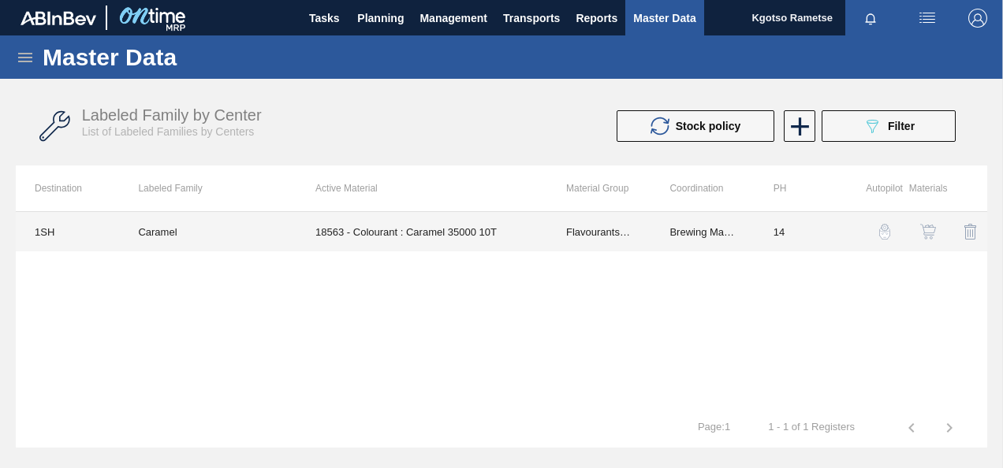
click at [438, 222] on td "18563 - Colourant : Caramel 35000 10T" at bounding box center [422, 231] width 251 height 39
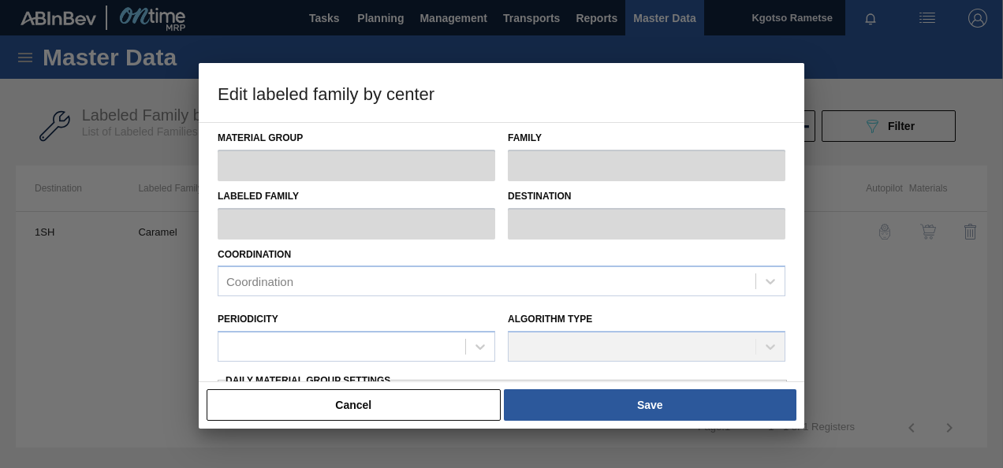
type input "Flavourants & Colourants"
type input "Colourant"
type input "Caramel"
type input "1SH - SAB Prospecton Brewery"
type input "14"
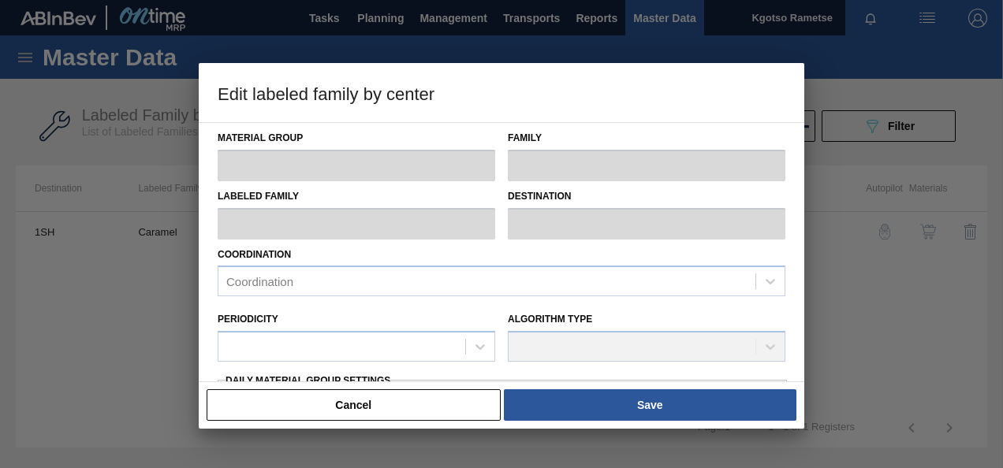
type input "11,168.51"
type input "11,800.5"
type input "100"
type input "11,800.500"
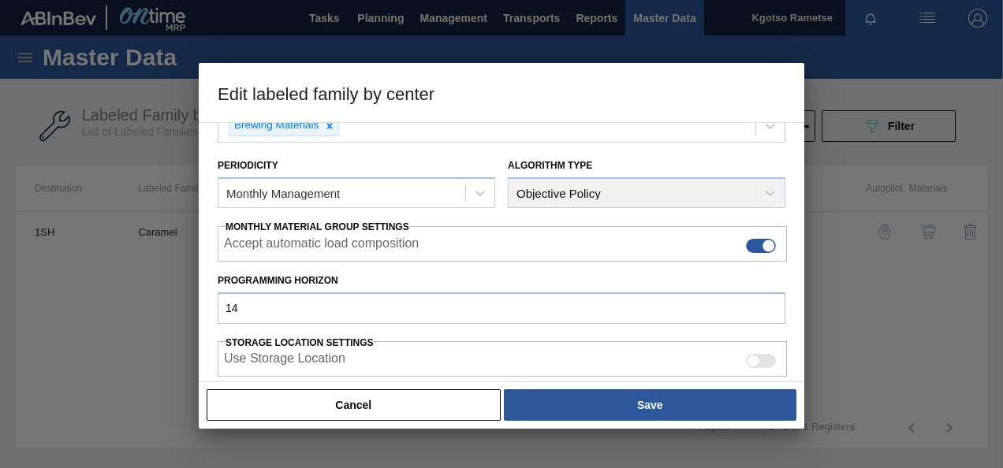
scroll to position [394, 0]
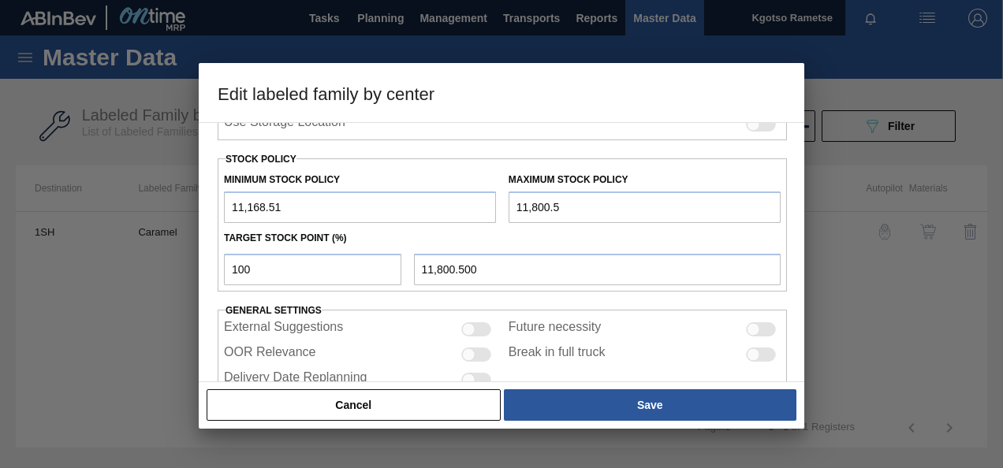
click at [226, 206] on input "11,168.51" at bounding box center [360, 208] width 272 height 32
type input "111,168.51"
click at [516, 203] on input "11,800.5" at bounding box center [645, 208] width 272 height 32
type input "111,800.5"
type input "111,800.500"
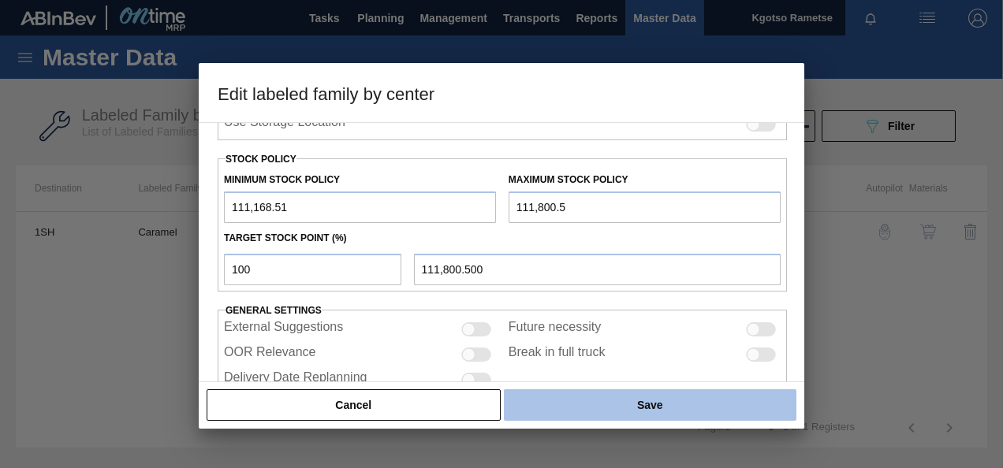
type input "111,800.5"
click at [608, 396] on button "Save" at bounding box center [650, 406] width 293 height 32
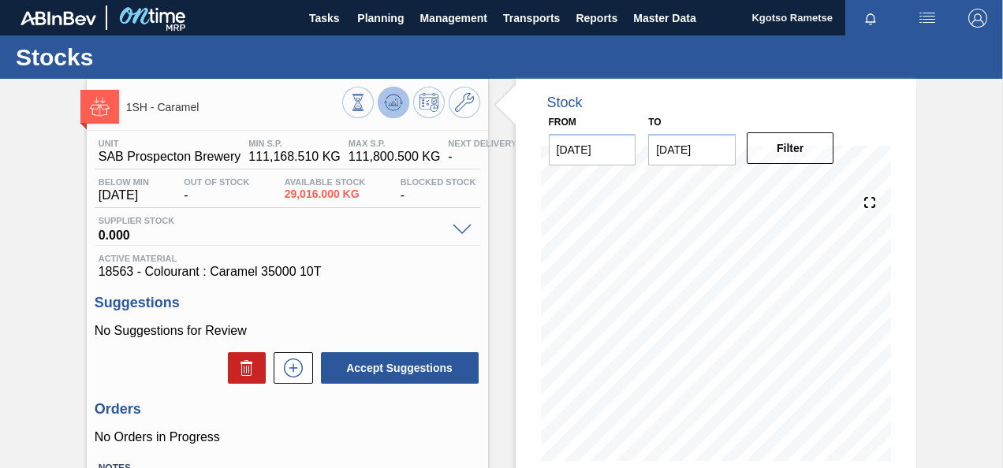
click at [367, 95] on icon at bounding box center [357, 102] width 17 height 17
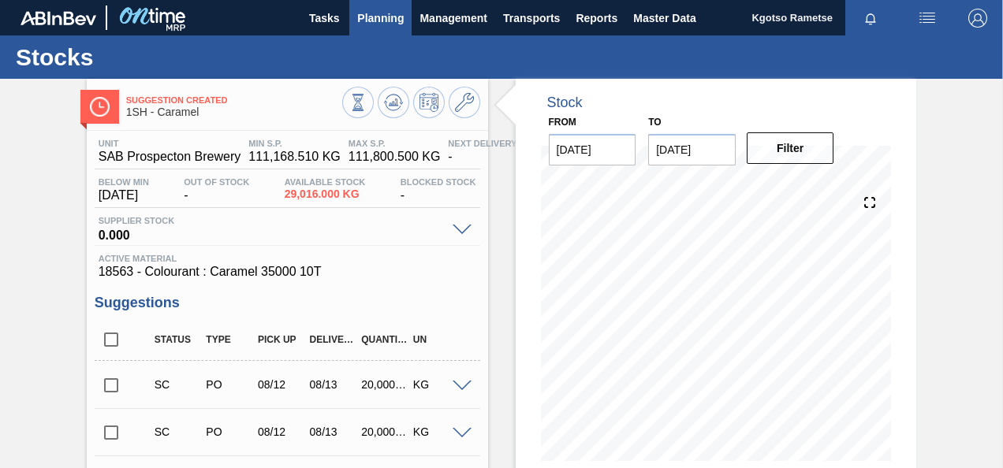
click at [361, 17] on span "Planning" at bounding box center [380, 18] width 47 height 19
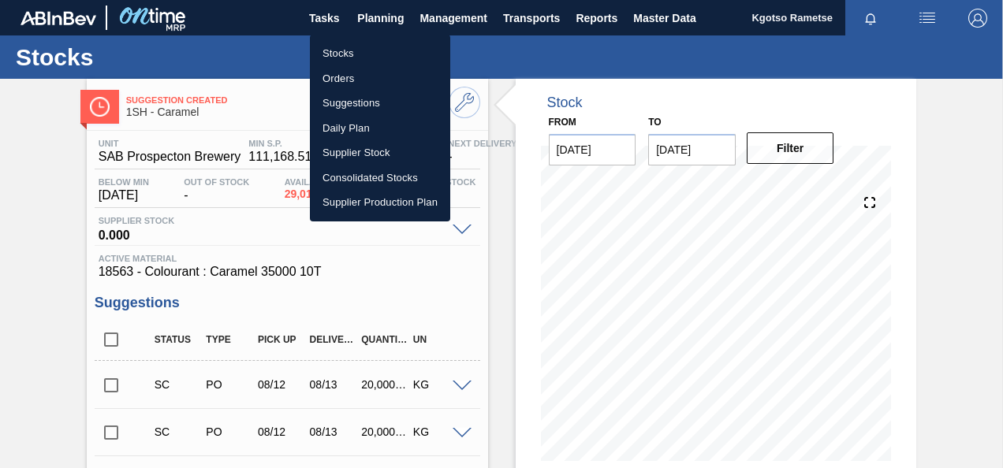
click at [356, 39] on ul "Stocks Orders Suggestions Daily Plan Supplier Stock Consolidated Stocks Supplie…" at bounding box center [380, 128] width 140 height 187
click at [359, 50] on li "Stocks" at bounding box center [380, 53] width 140 height 25
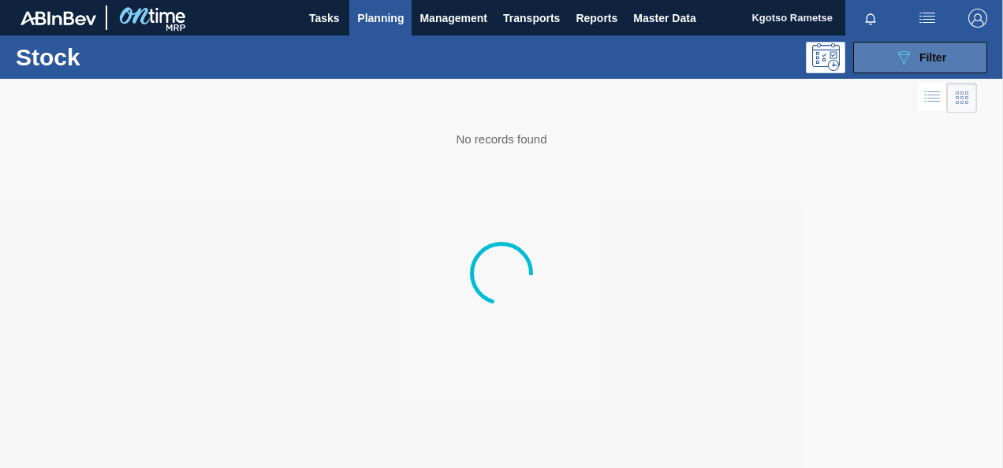
click at [910, 59] on icon "089F7B8B-B2A5-4AFE-B5C0-19BA573D28AC" at bounding box center [903, 57] width 19 height 19
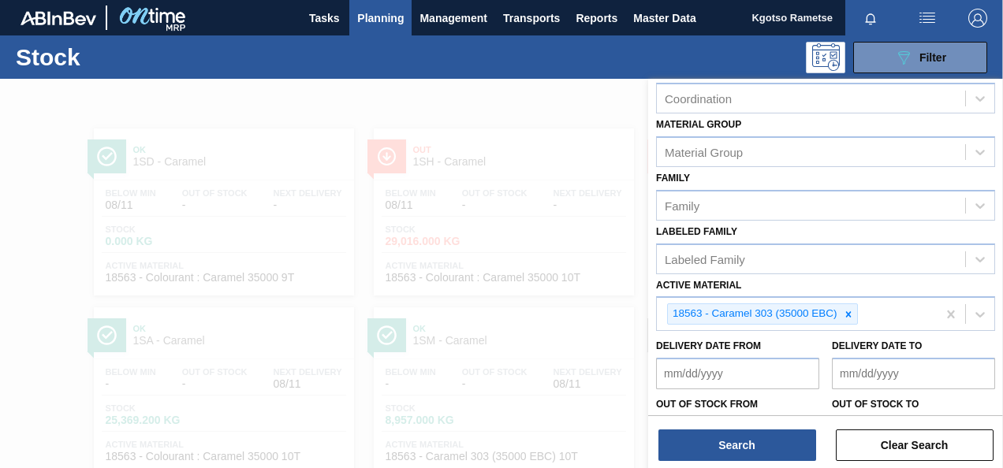
scroll to position [285, 0]
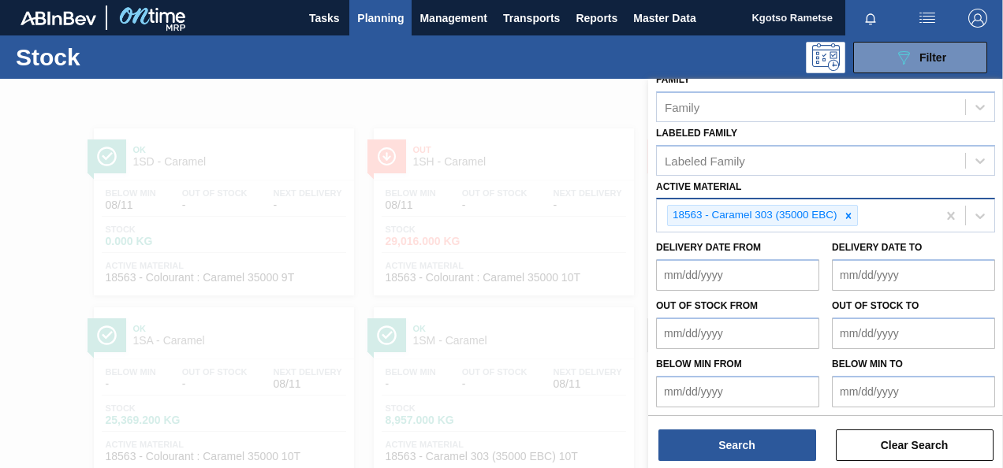
drag, startPoint x: 850, startPoint y: 217, endPoint x: 843, endPoint y: 213, distance: 8.1
click at [844, 214] on icon at bounding box center [848, 216] width 11 height 11
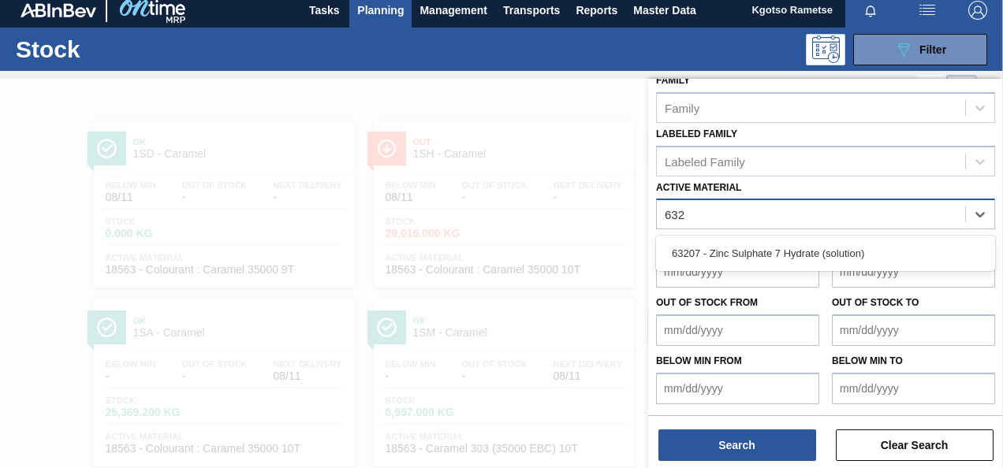
scroll to position [282, 0]
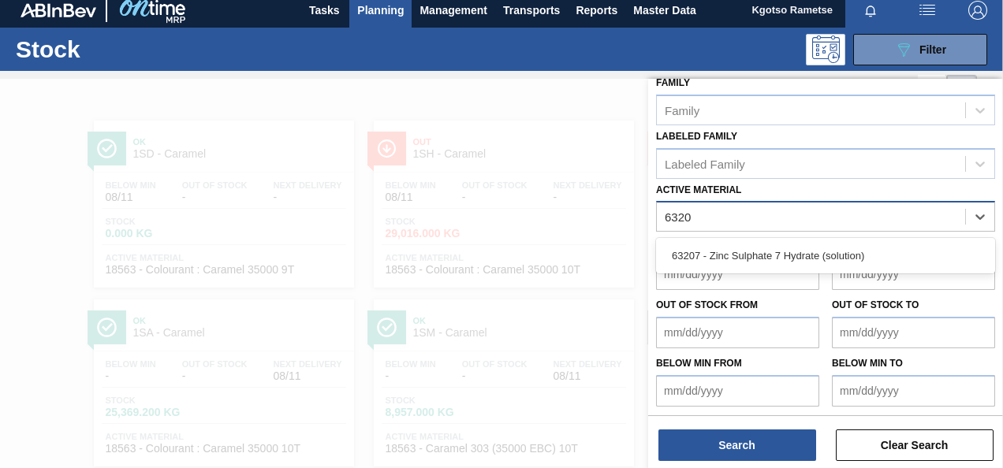
type Material "63207"
click at [746, 255] on div "63207 - Zinc Sulphate 7 Hydrate (solution)" at bounding box center [825, 255] width 339 height 29
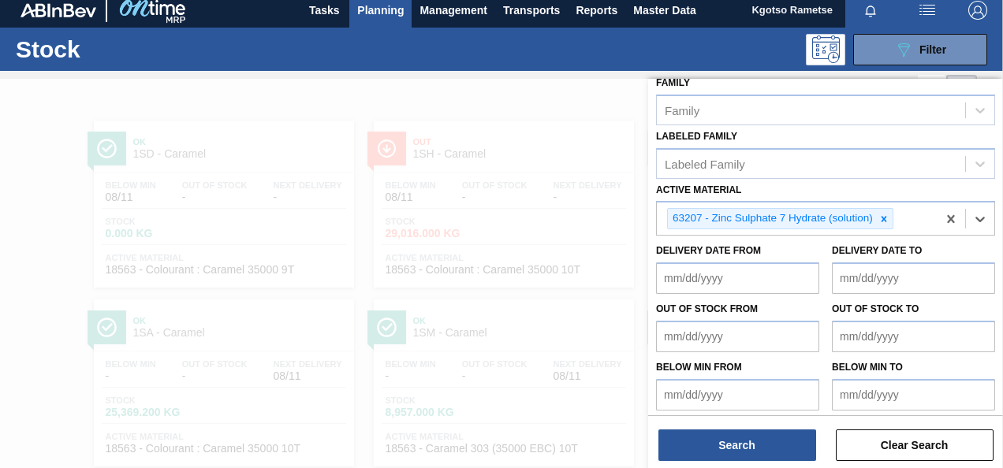
scroll to position [285, 0]
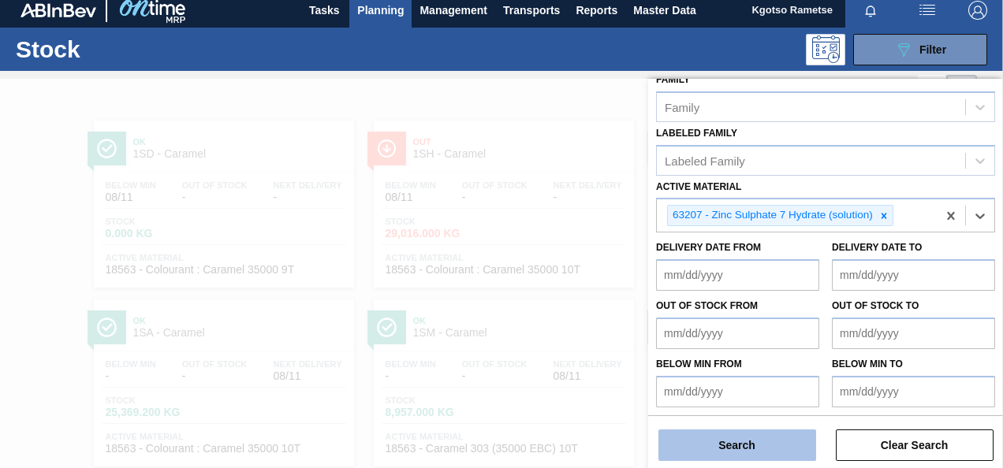
click at [741, 436] on button "Search" at bounding box center [738, 446] width 158 height 32
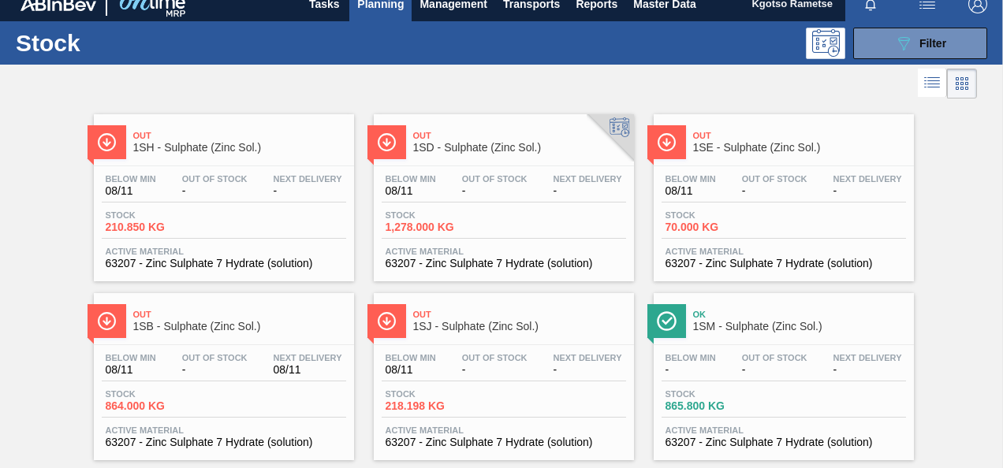
scroll to position [0, 0]
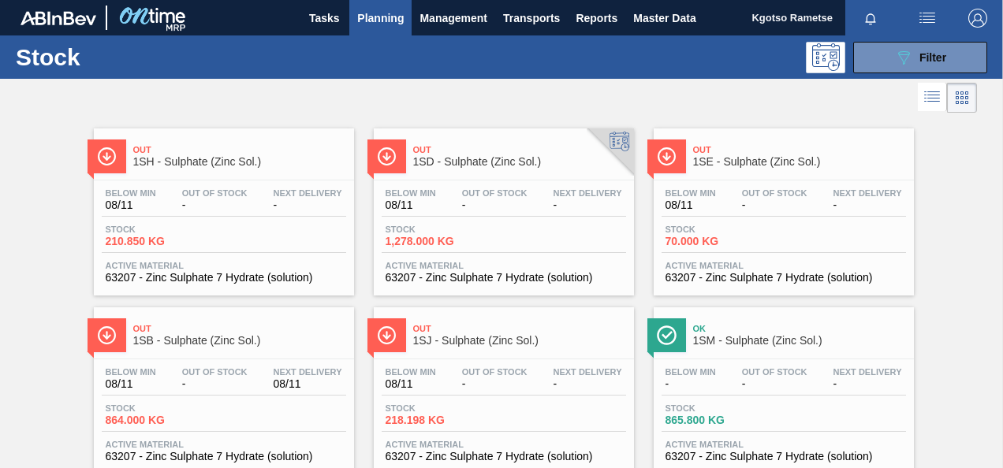
click at [221, 167] on div "Out 1SH - Sulphate (Zinc Sol.)" at bounding box center [239, 156] width 213 height 35
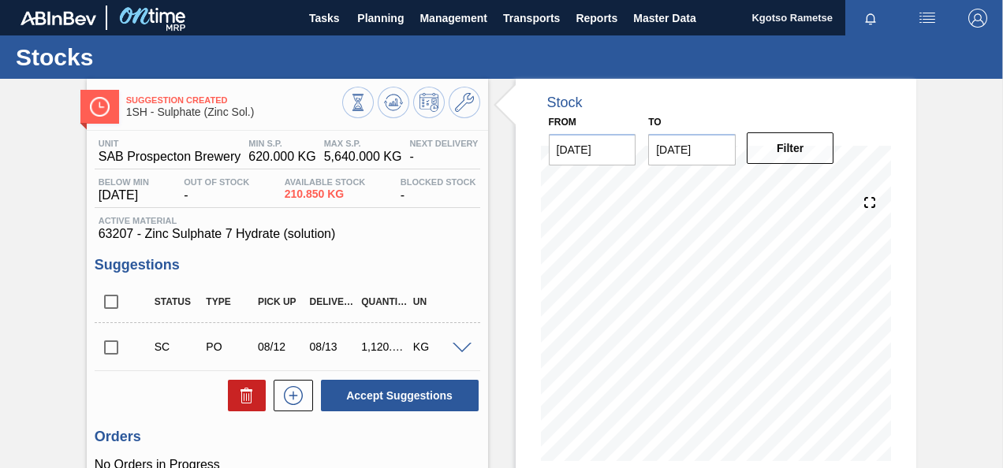
click at [456, 347] on span at bounding box center [462, 349] width 19 height 12
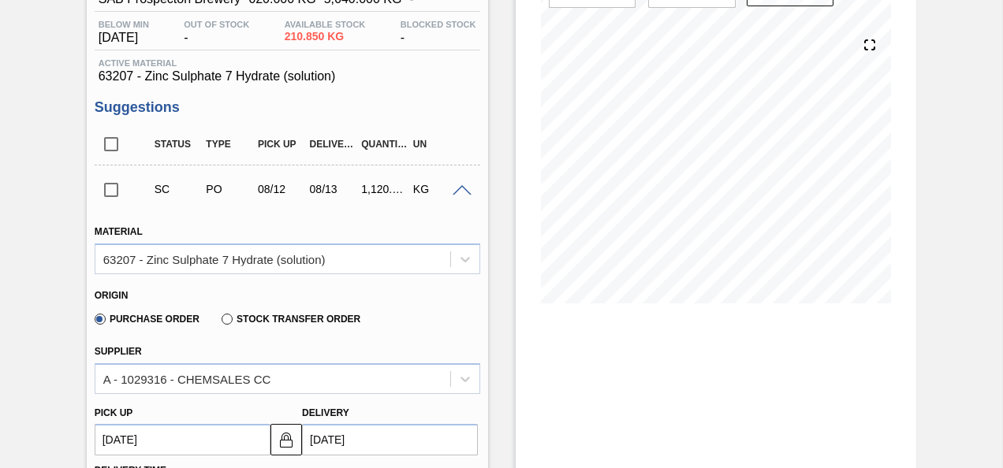
scroll to position [79, 0]
